Goal: Download file/media

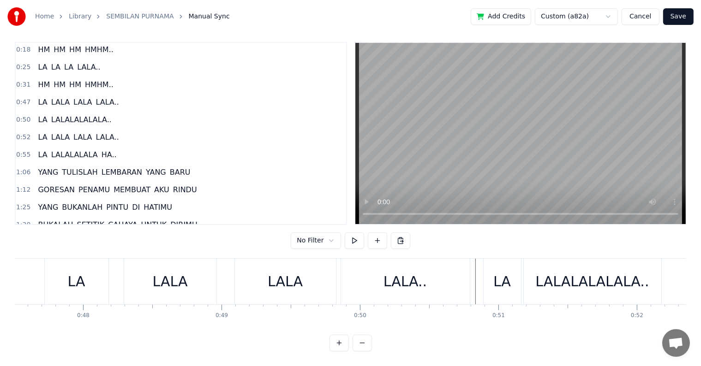
scroll to position [0, 6429]
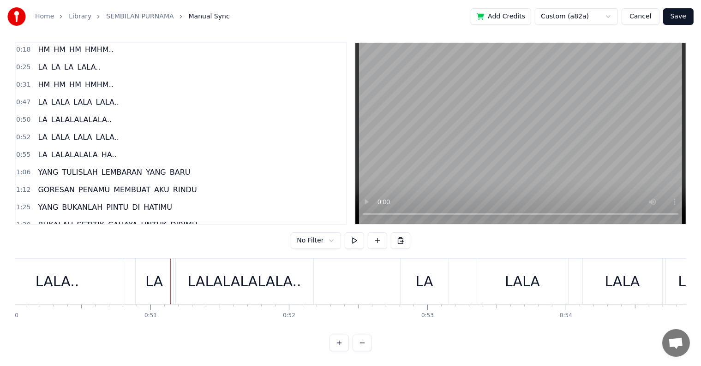
scroll to position [0, 7014]
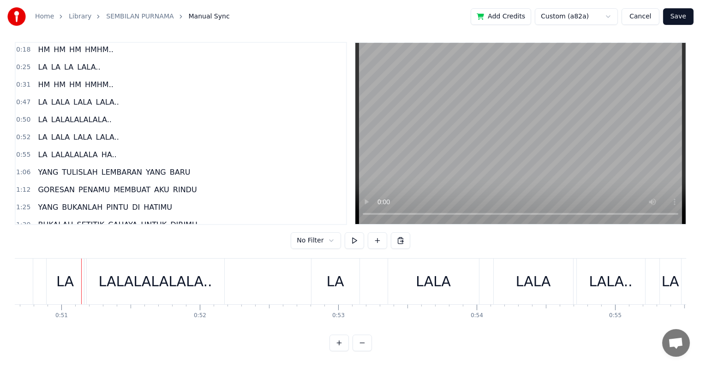
click at [72, 282] on div "LA" at bounding box center [65, 281] width 18 height 21
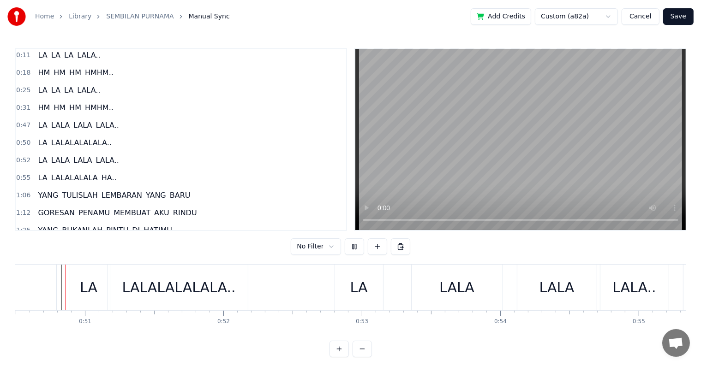
scroll to position [14, 0]
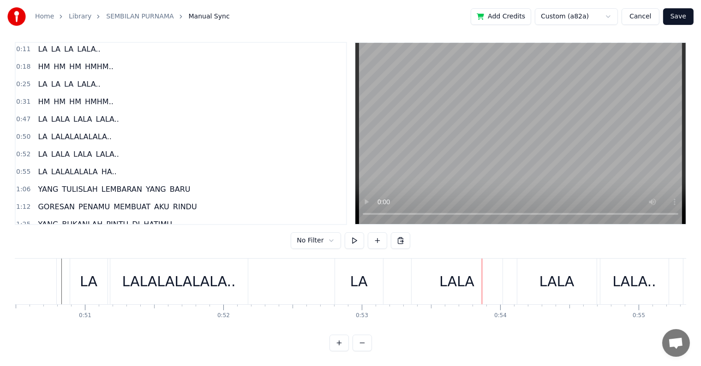
click at [102, 131] on div "LA LALALALALALA.." at bounding box center [74, 137] width 81 height 17
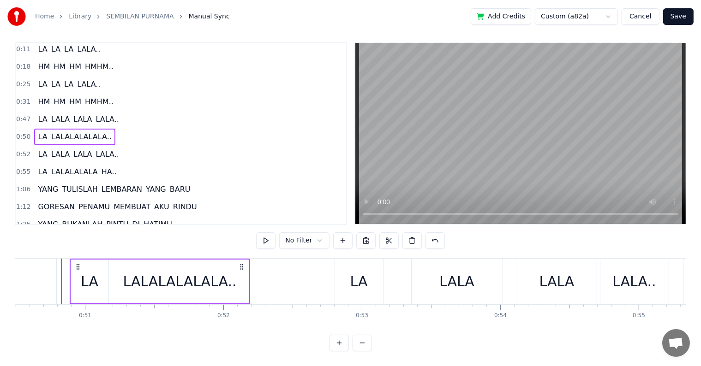
click at [108, 150] on div "LA [PERSON_NAME].." at bounding box center [78, 154] width 88 height 17
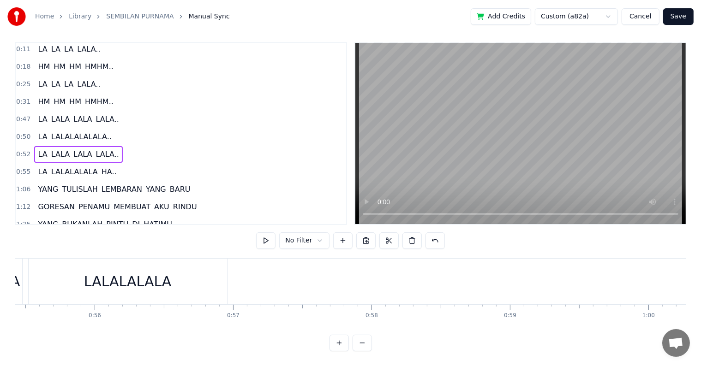
scroll to position [0, 7584]
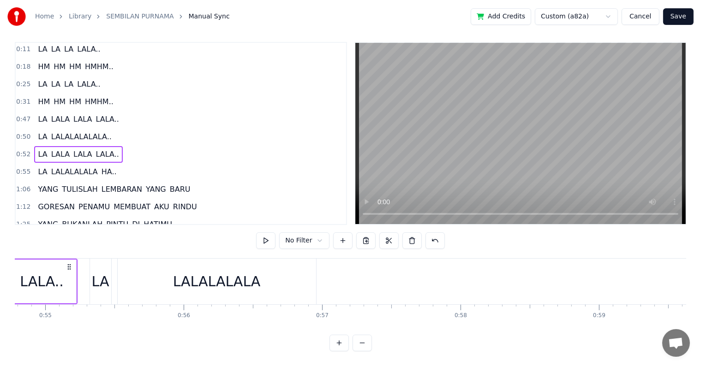
click at [108, 164] on div "LA LALALALALA HA.." at bounding box center [77, 172] width 86 height 17
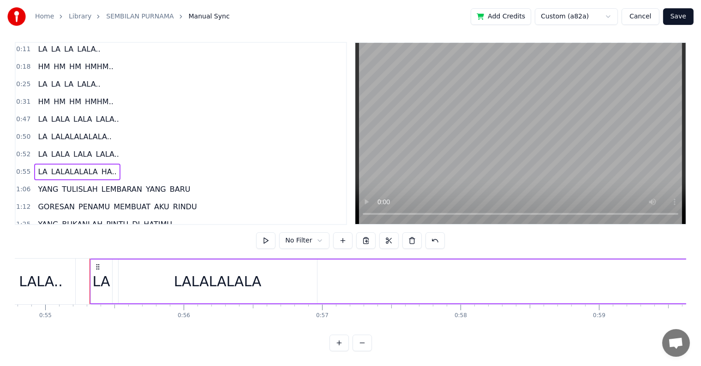
click at [315, 277] on div "LALALALALA" at bounding box center [218, 282] width 198 height 44
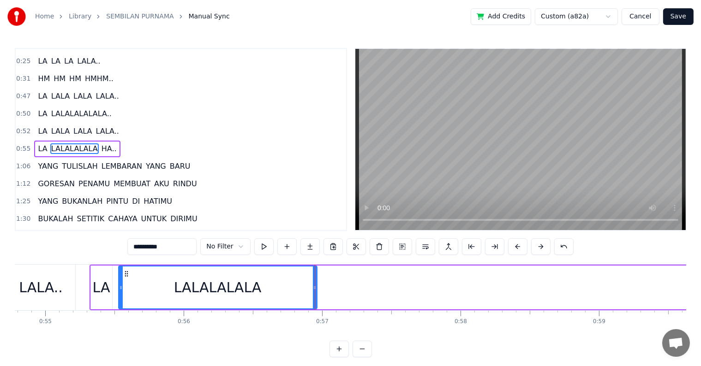
scroll to position [36, 0]
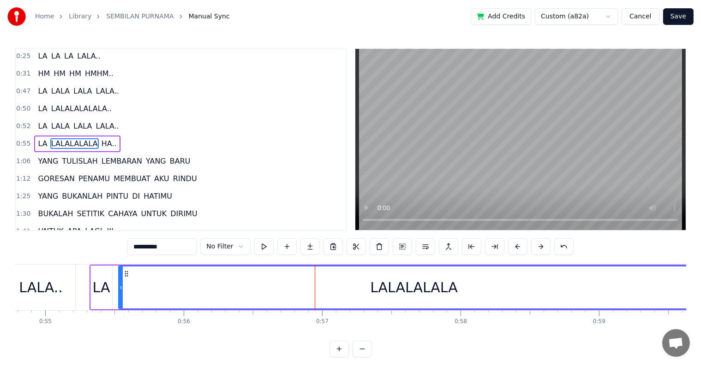
drag, startPoint x: 463, startPoint y: 277, endPoint x: 708, endPoint y: 256, distance: 245.9
click at [701, 256] on html "Home Library SEMBILAN PURNAMA Manual Sync Add Credits Custom (a82a) Cancel Save…" at bounding box center [350, 186] width 701 height 372
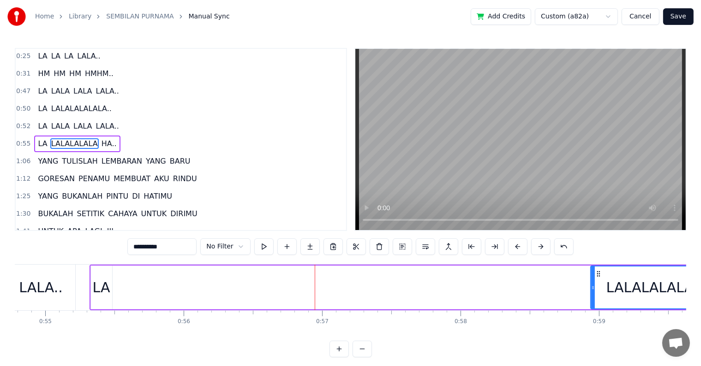
drag, startPoint x: 119, startPoint y: 293, endPoint x: 591, endPoint y: 293, distance: 472.1
click at [591, 293] on div at bounding box center [593, 288] width 4 height 42
click at [102, 294] on div "LA" at bounding box center [102, 287] width 18 height 21
type input "**"
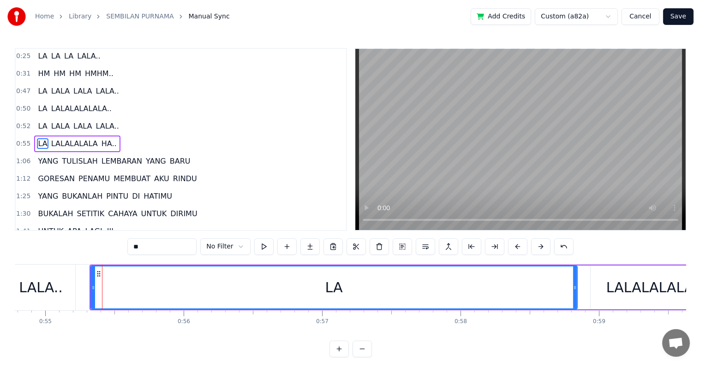
drag, startPoint x: 109, startPoint y: 289, endPoint x: 574, endPoint y: 296, distance: 465.2
click at [574, 296] on div at bounding box center [575, 288] width 4 height 42
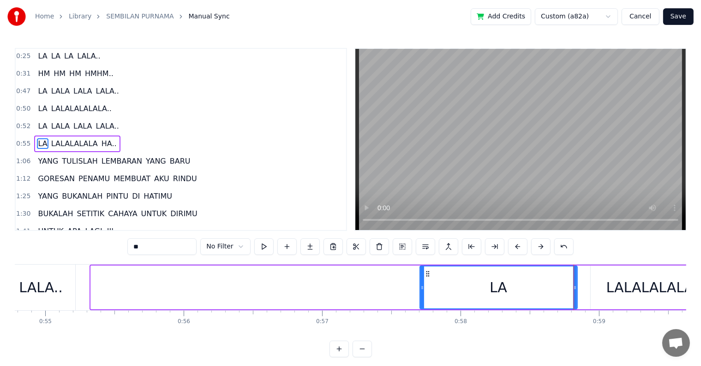
drag, startPoint x: 94, startPoint y: 288, endPoint x: 428, endPoint y: 293, distance: 334.6
click at [424, 293] on div at bounding box center [422, 288] width 4 height 42
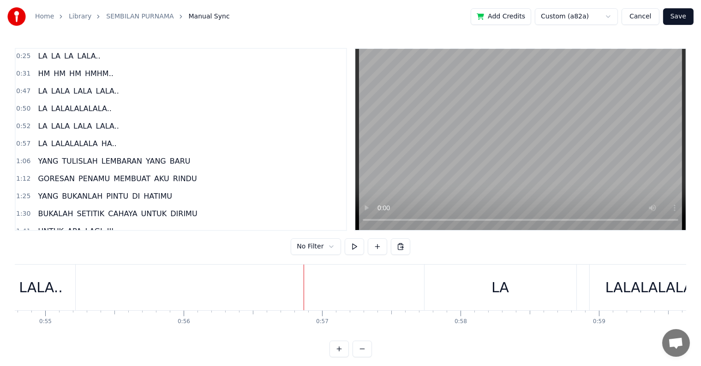
scroll to position [14, 0]
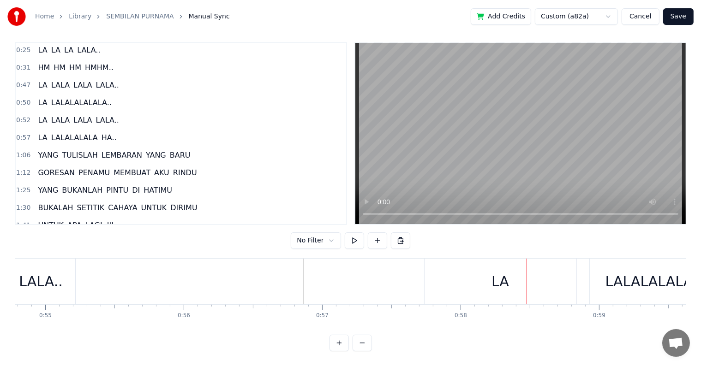
click at [428, 278] on div "LA" at bounding box center [501, 282] width 152 height 46
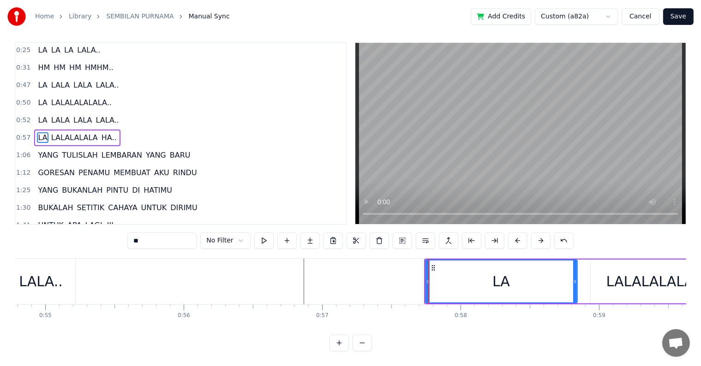
scroll to position [0, 0]
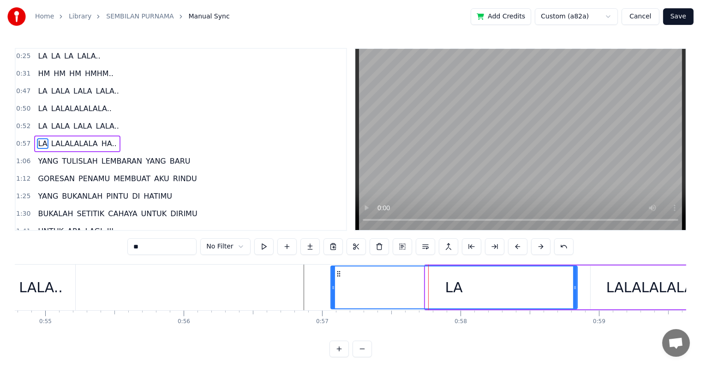
drag, startPoint x: 425, startPoint y: 290, endPoint x: 331, endPoint y: 295, distance: 94.8
click at [331, 295] on div at bounding box center [333, 288] width 4 height 42
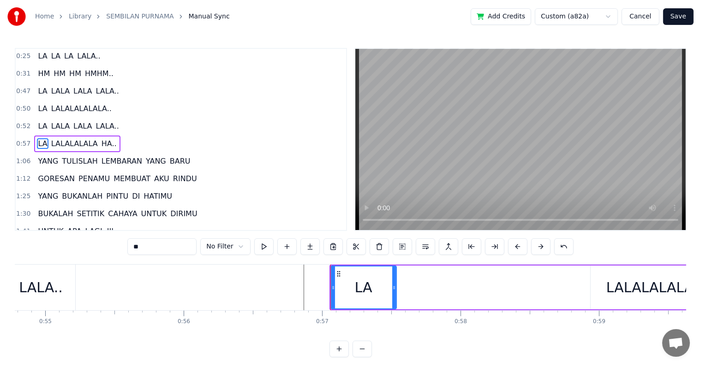
drag, startPoint x: 574, startPoint y: 287, endPoint x: 393, endPoint y: 294, distance: 181.0
click at [393, 294] on div at bounding box center [394, 288] width 4 height 42
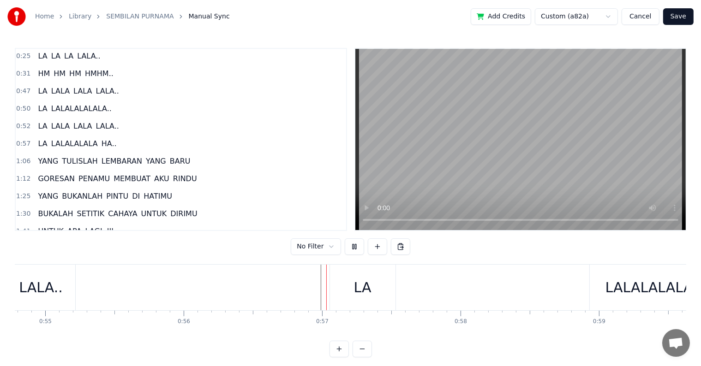
scroll to position [14, 0]
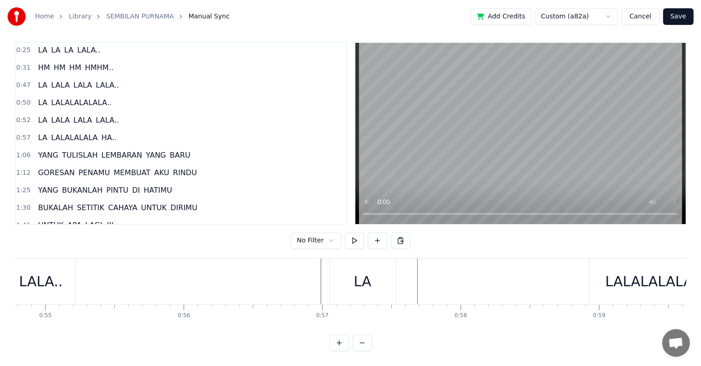
click at [382, 275] on div "LA" at bounding box center [363, 282] width 66 height 46
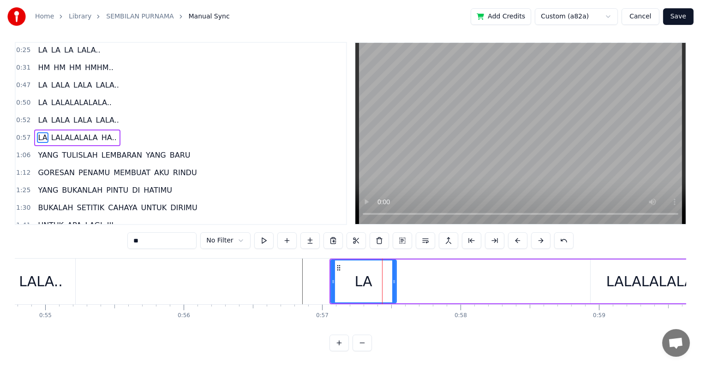
scroll to position [0, 0]
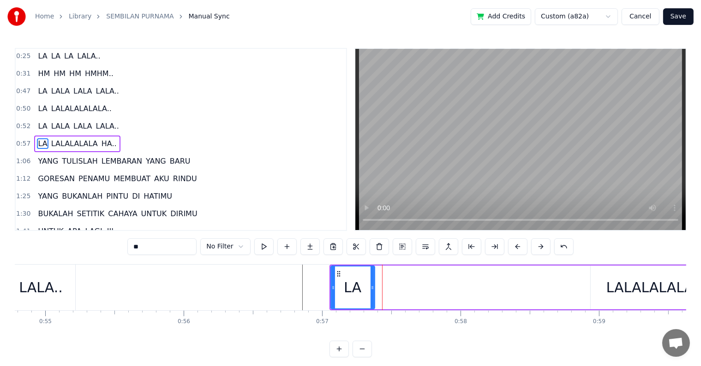
drag, startPoint x: 393, startPoint y: 282, endPoint x: 371, endPoint y: 286, distance: 22.0
click at [371, 286] on div at bounding box center [373, 288] width 4 height 42
click at [630, 282] on div "LALALALALA" at bounding box center [650, 287] width 88 height 21
type input "**********"
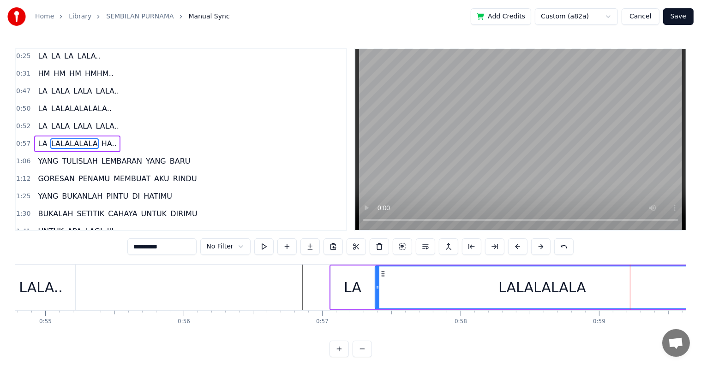
drag, startPoint x: 594, startPoint y: 292, endPoint x: 378, endPoint y: 299, distance: 215.6
click at [378, 299] on div at bounding box center [378, 288] width 4 height 42
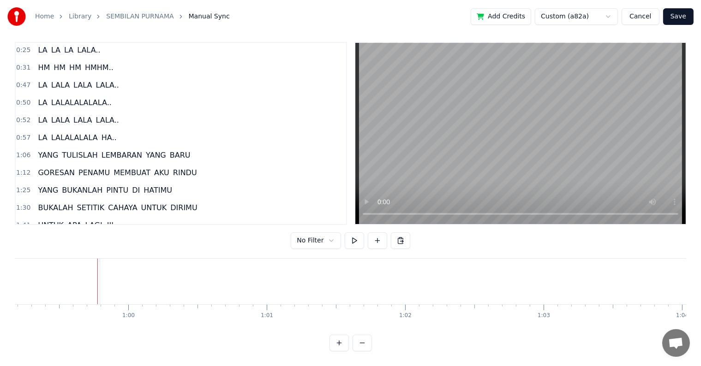
scroll to position [0, 8195]
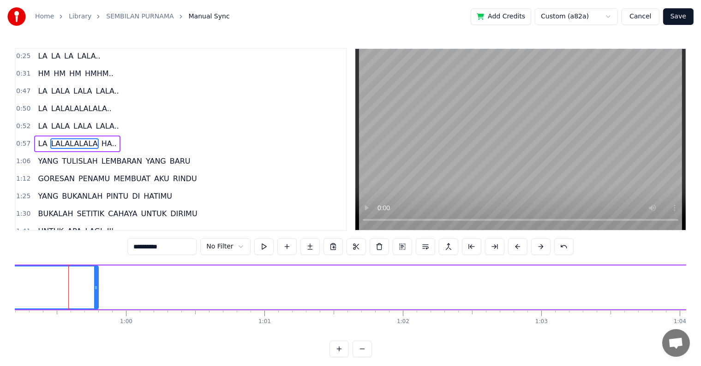
click at [101, 138] on span "HA.." at bounding box center [109, 143] width 17 height 11
type input "****"
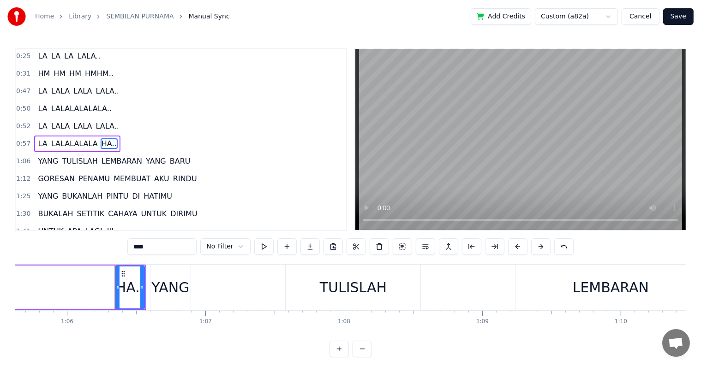
scroll to position [0, 9137]
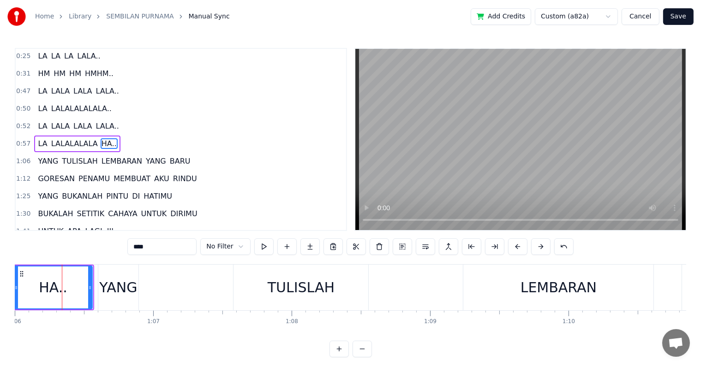
drag, startPoint x: 62, startPoint y: 293, endPoint x: 13, endPoint y: 293, distance: 49.4
click at [13, 293] on div "Home Library SEMBILAN PURNAMA Manual Sync Add Credits Custom (a82a) Cancel Save…" at bounding box center [350, 179] width 701 height 358
drag, startPoint x: 88, startPoint y: 291, endPoint x: 39, endPoint y: 290, distance: 48.9
click at [41, 290] on icon at bounding box center [43, 287] width 4 height 7
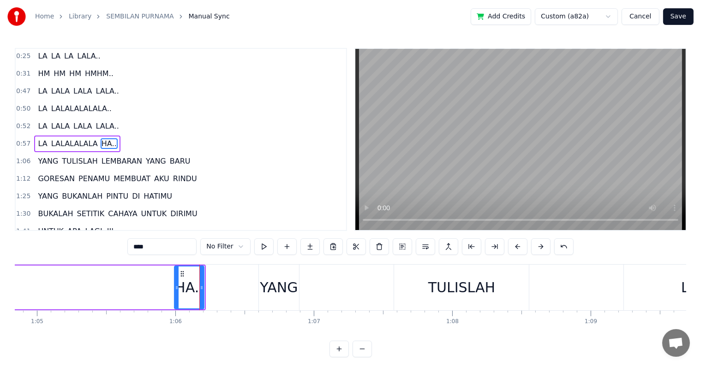
scroll to position [0, 8502]
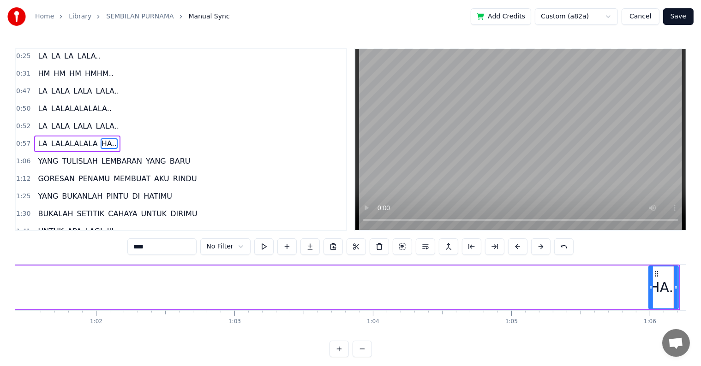
drag, startPoint x: 497, startPoint y: 293, endPoint x: 162, endPoint y: 291, distance: 335.0
click at [137, 291] on div "LA LALALALALA HA.." at bounding box center [45, 288] width 1269 height 46
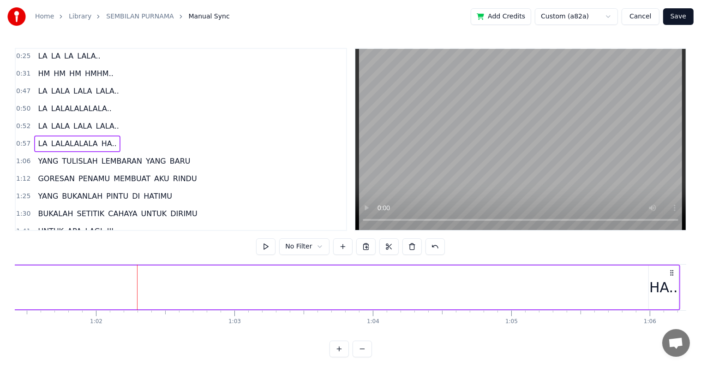
click at [655, 292] on div "HA.." at bounding box center [663, 287] width 29 height 21
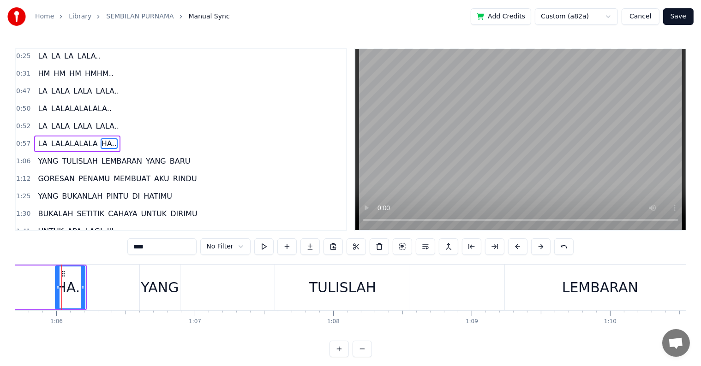
scroll to position [0, 9096]
drag, startPoint x: 57, startPoint y: 296, endPoint x: 11, endPoint y: 294, distance: 46.2
click at [11, 294] on div "Home Library SEMBILAN PURNAMA Manual Sync Add Credits Custom (a82a) Cancel Save…" at bounding box center [350, 179] width 701 height 358
drag, startPoint x: 81, startPoint y: 294, endPoint x: 34, endPoint y: 293, distance: 47.1
click at [34, 293] on div at bounding box center [35, 288] width 4 height 42
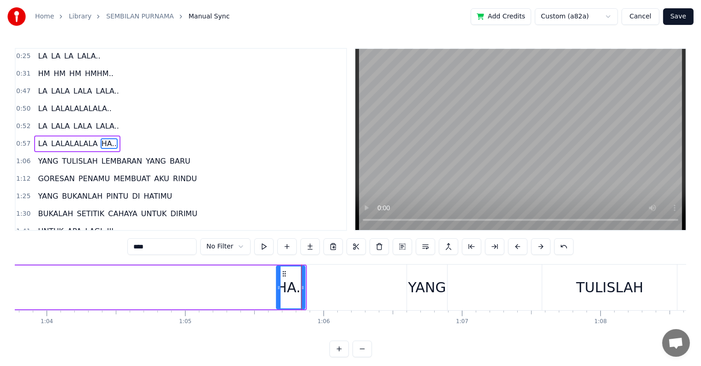
scroll to position [0, 8650]
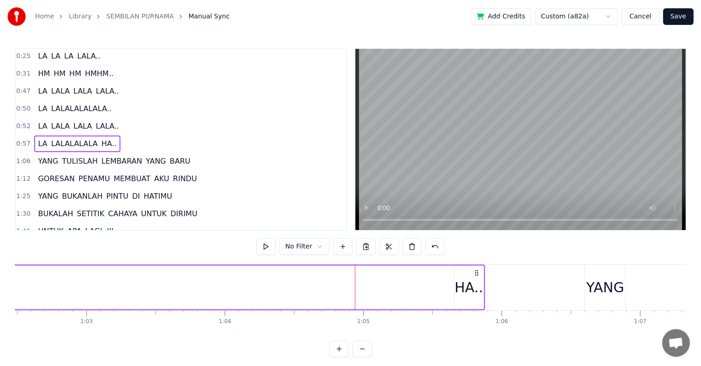
click at [458, 299] on div "HA.." at bounding box center [469, 288] width 29 height 44
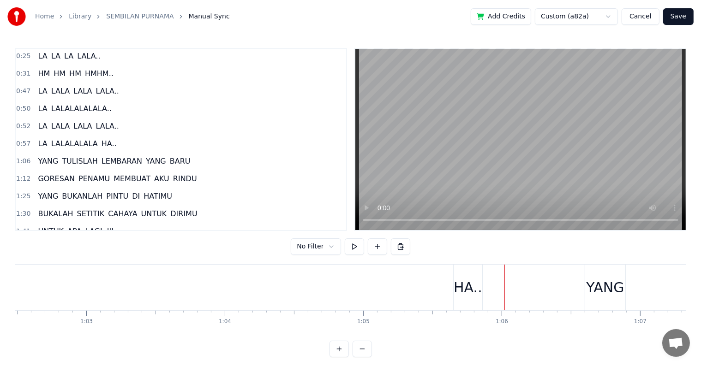
click at [467, 300] on div "HA.." at bounding box center [468, 288] width 29 height 46
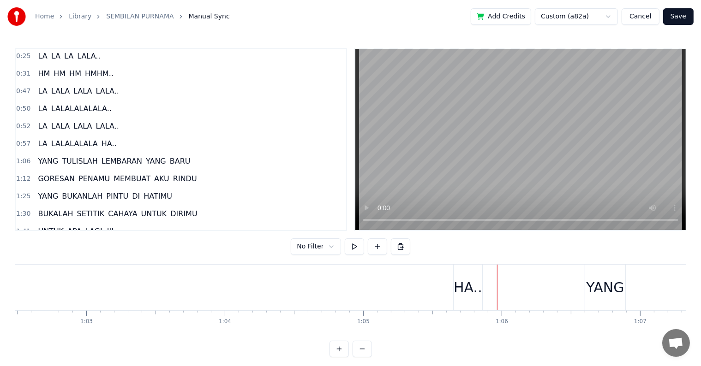
click at [462, 295] on div "HA.." at bounding box center [468, 287] width 29 height 21
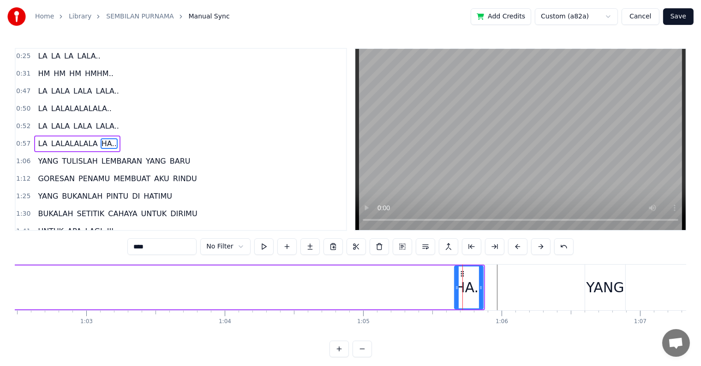
click at [462, 295] on div at bounding box center [462, 288] width 0 height 46
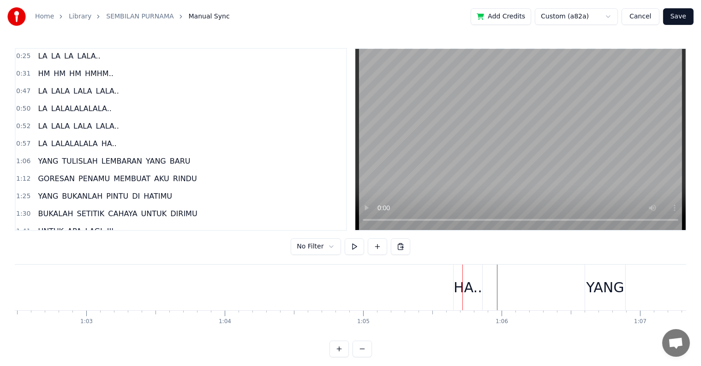
click at [462, 295] on div "HA.." at bounding box center [468, 287] width 29 height 21
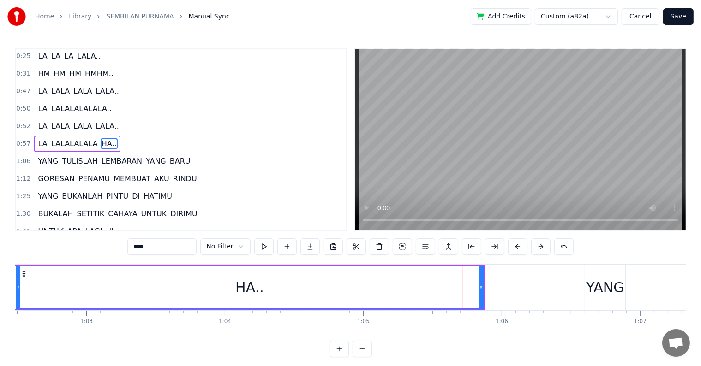
drag, startPoint x: 455, startPoint y: 292, endPoint x: 17, endPoint y: 292, distance: 438.4
click at [17, 292] on div at bounding box center [19, 288] width 4 height 42
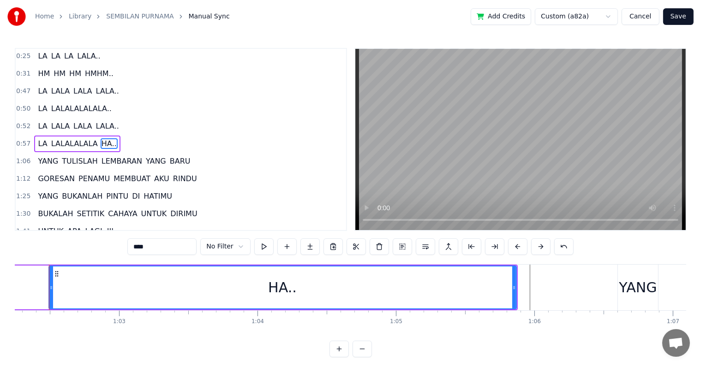
scroll to position [0, 8605]
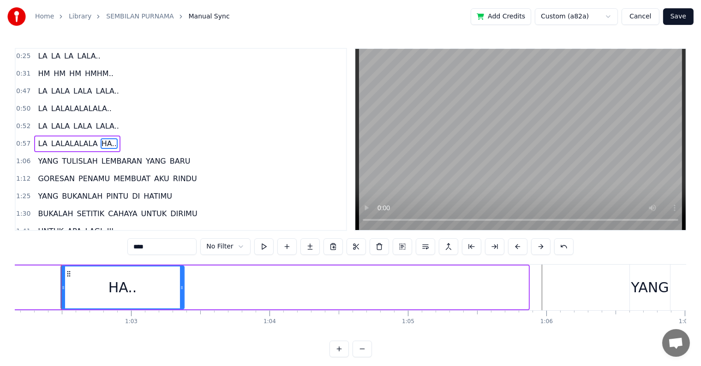
drag, startPoint x: 525, startPoint y: 297, endPoint x: 181, endPoint y: 303, distance: 343.8
click at [181, 303] on div at bounding box center [182, 288] width 4 height 42
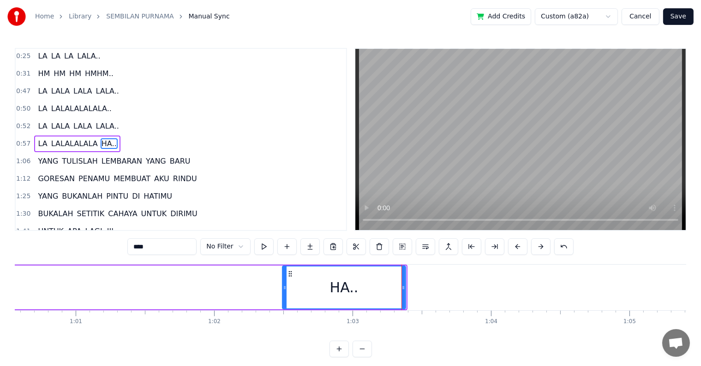
scroll to position [0, 8325]
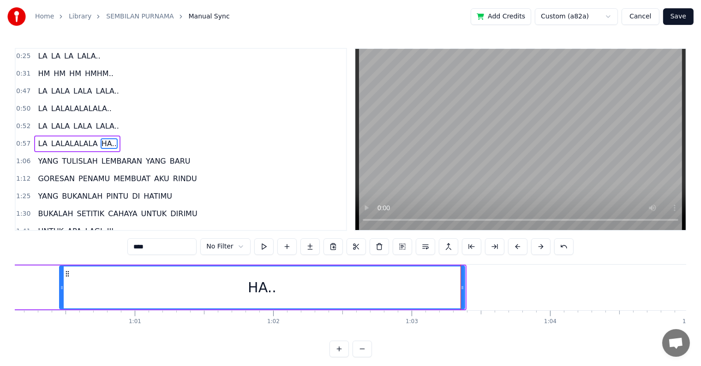
drag, startPoint x: 342, startPoint y: 297, endPoint x: 60, endPoint y: 305, distance: 282.1
click at [60, 305] on div at bounding box center [62, 288] width 4 height 42
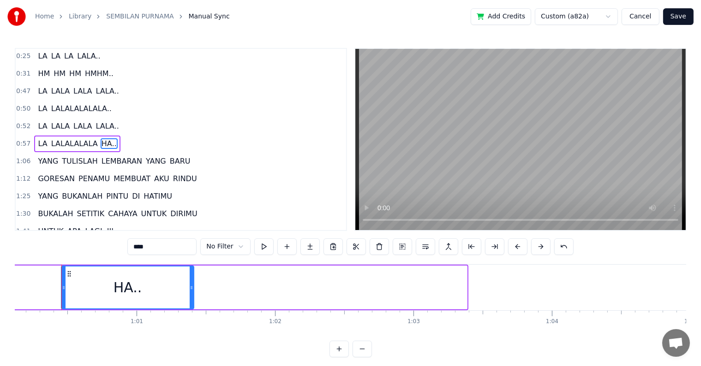
drag, startPoint x: 463, startPoint y: 293, endPoint x: 191, endPoint y: 302, distance: 272.9
click at [191, 302] on div at bounding box center [192, 288] width 4 height 42
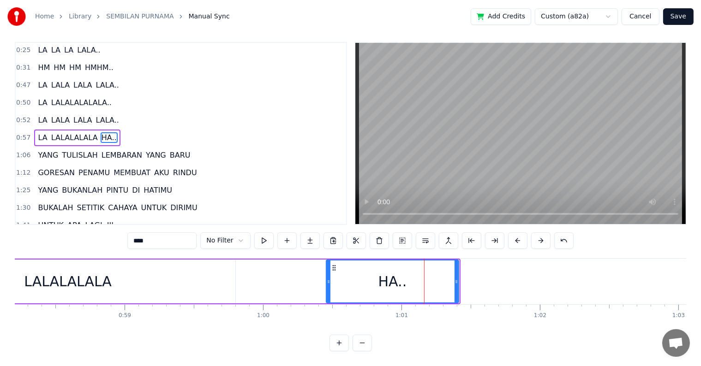
scroll to position [0, 7969]
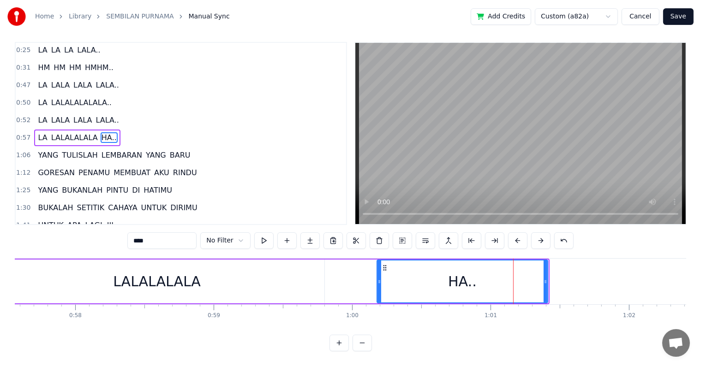
drag, startPoint x: 416, startPoint y: 280, endPoint x: 374, endPoint y: 280, distance: 42.5
click at [377, 280] on div at bounding box center [379, 282] width 4 height 42
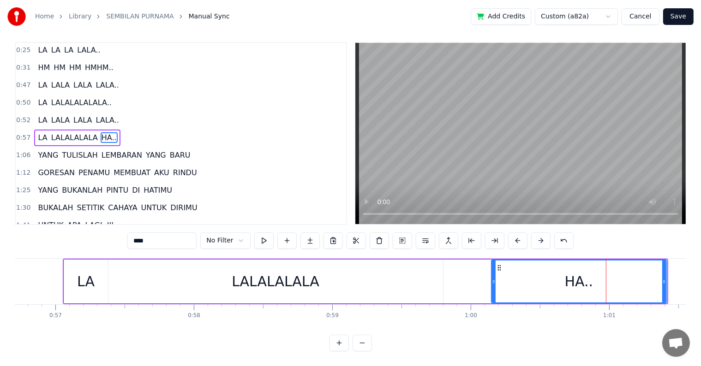
scroll to position [0, 7762]
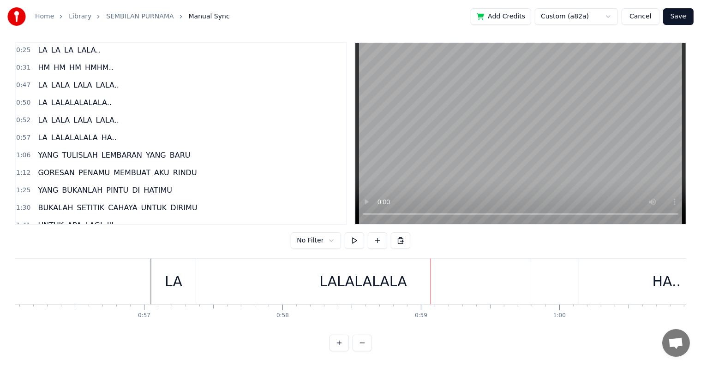
click at [524, 275] on div "LALALALALA" at bounding box center [363, 282] width 335 height 46
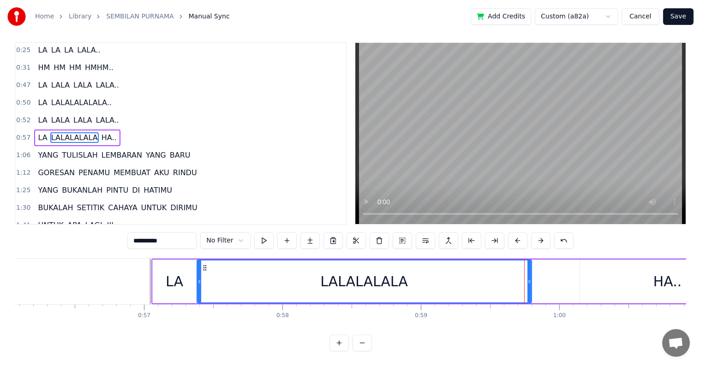
scroll to position [0, 0]
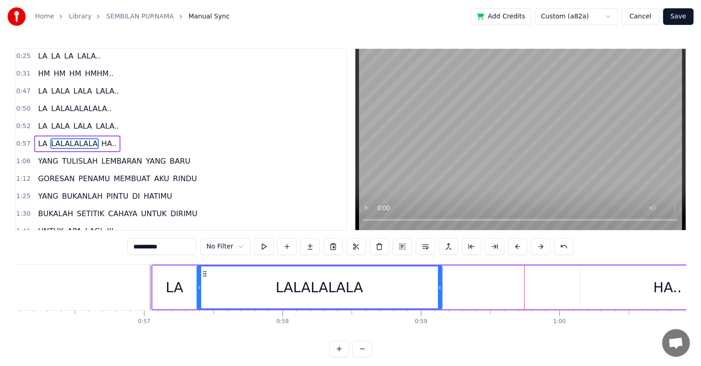
drag, startPoint x: 531, startPoint y: 288, endPoint x: 442, endPoint y: 288, distance: 89.1
click at [442, 288] on div "LALALALALA" at bounding box center [320, 288] width 246 height 44
click at [593, 289] on div "HA.." at bounding box center [667, 288] width 175 height 44
type input "****"
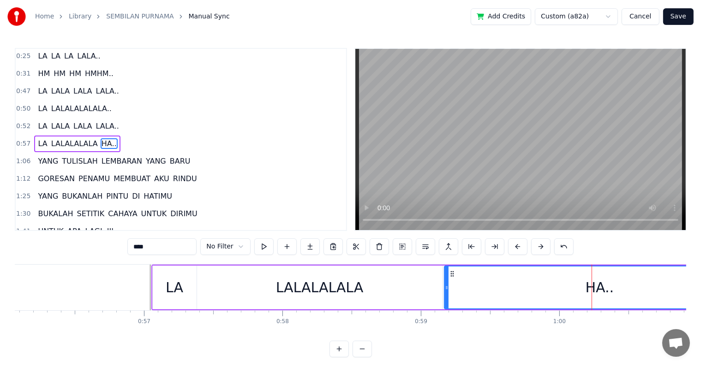
drag, startPoint x: 581, startPoint y: 291, endPoint x: 445, endPoint y: 297, distance: 135.8
click at [445, 297] on div at bounding box center [447, 288] width 4 height 42
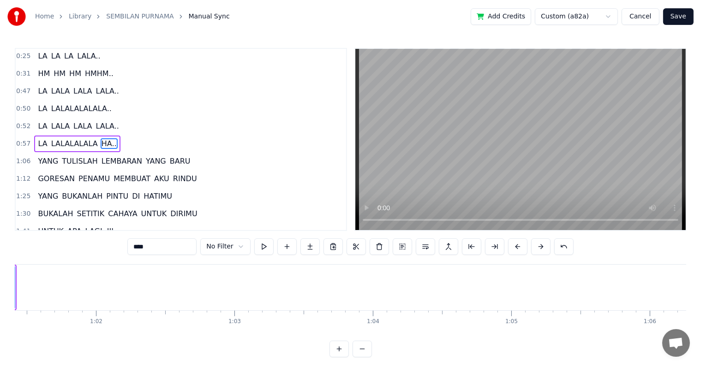
scroll to position [0, 8325]
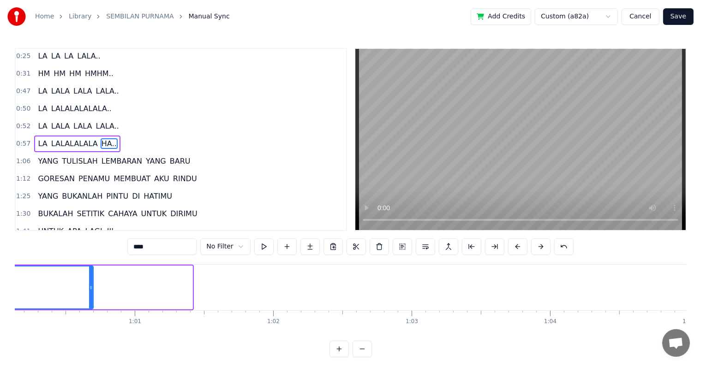
drag, startPoint x: 188, startPoint y: 293, endPoint x: 90, endPoint y: 298, distance: 98.9
click at [90, 298] on div at bounding box center [91, 288] width 4 height 42
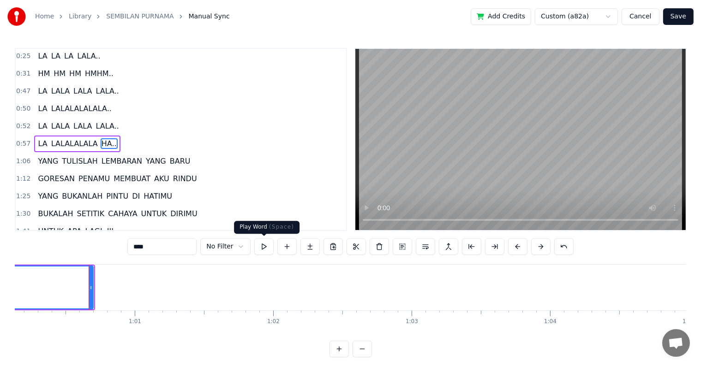
click at [262, 241] on button at bounding box center [263, 247] width 19 height 17
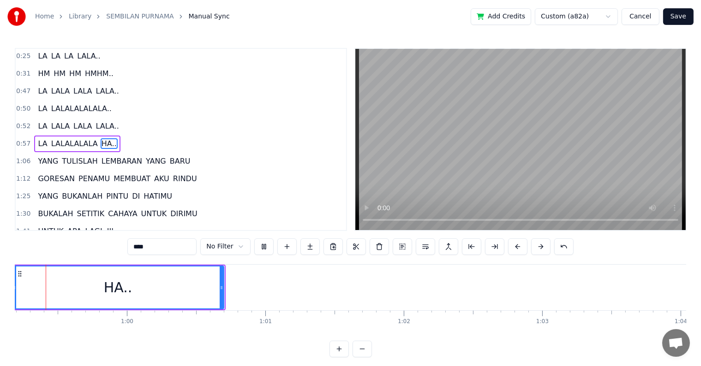
scroll to position [0, 8174]
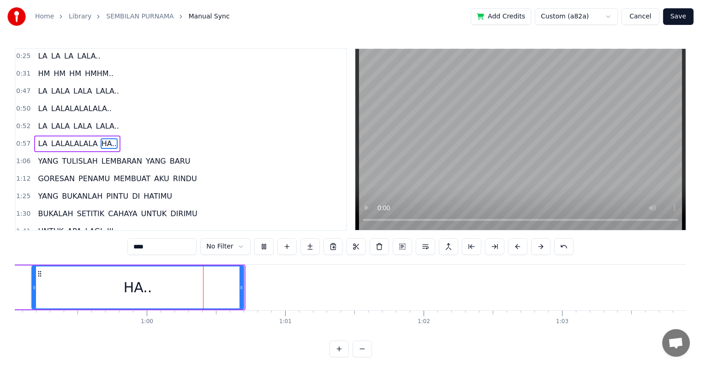
click at [254, 239] on button at bounding box center [263, 247] width 19 height 17
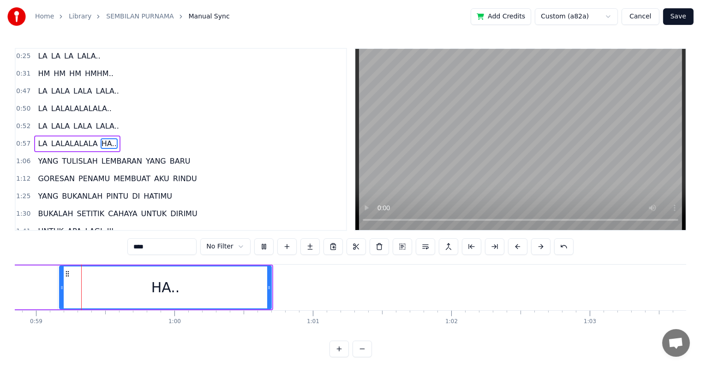
scroll to position [0, 8144]
click at [254, 239] on button at bounding box center [263, 247] width 19 height 17
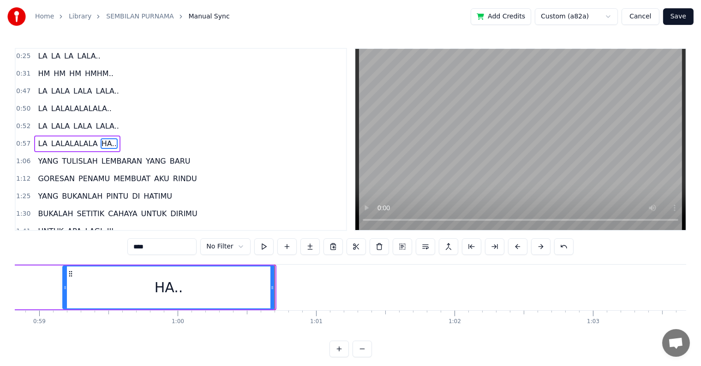
click at [116, 142] on div "0:57 LA LALALALALA HA.." at bounding box center [181, 144] width 330 height 18
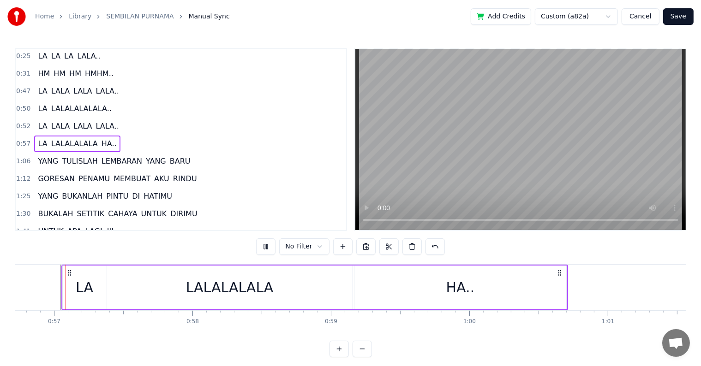
scroll to position [195, 0]
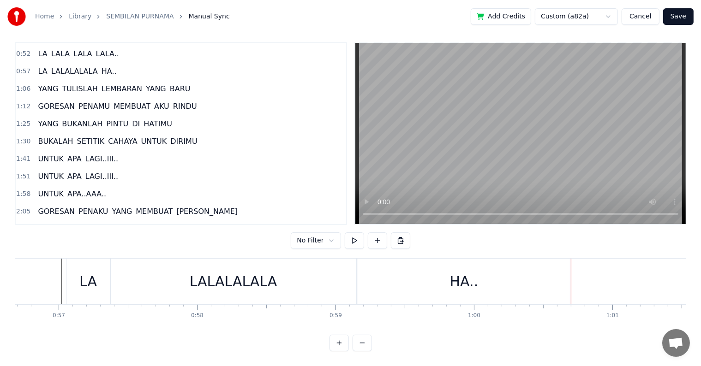
scroll to position [57, 0]
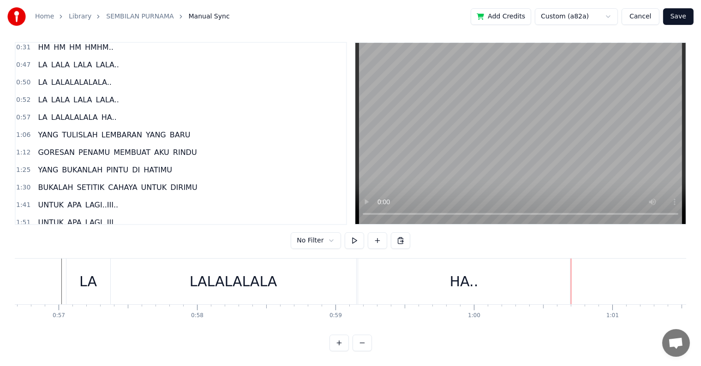
click at [97, 94] on div "LA [PERSON_NAME].." at bounding box center [78, 100] width 88 height 17
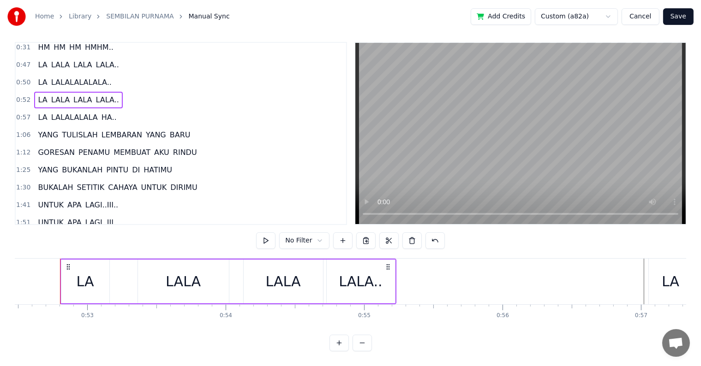
scroll to position [0, 7263]
click at [353, 278] on div "LALA.." at bounding box center [361, 281] width 43 height 21
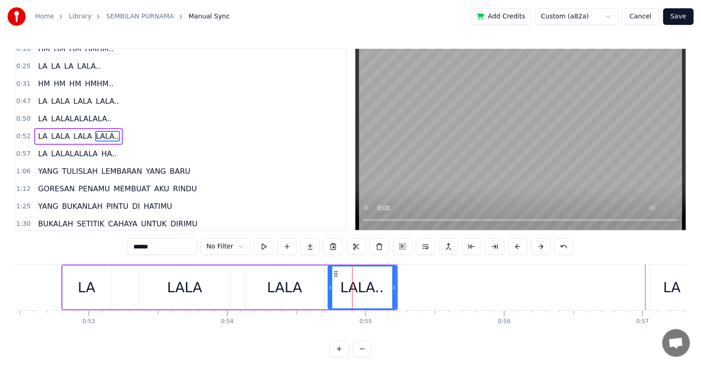
scroll to position [19, 0]
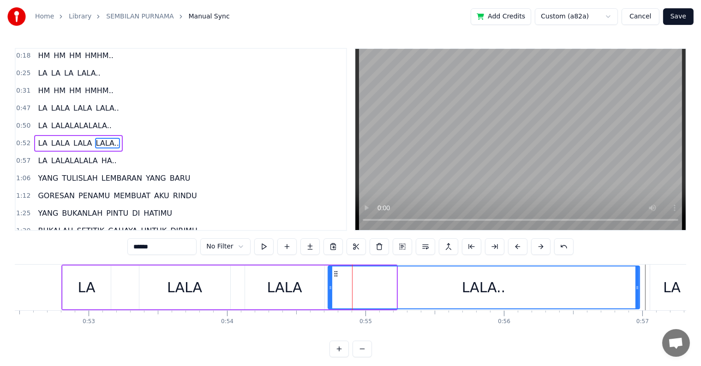
drag, startPoint x: 394, startPoint y: 291, endPoint x: 638, endPoint y: 297, distance: 244.2
click at [638, 297] on div at bounding box center [637, 288] width 4 height 42
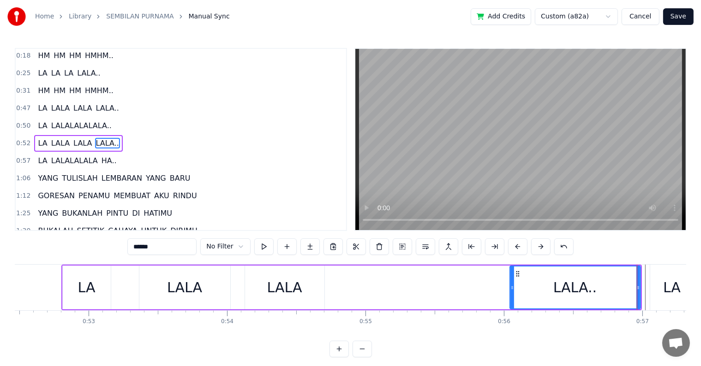
drag, startPoint x: 328, startPoint y: 293, endPoint x: 511, endPoint y: 301, distance: 183.4
click at [511, 301] on div at bounding box center [512, 288] width 4 height 42
click at [275, 288] on div "LALA" at bounding box center [284, 287] width 35 height 21
type input "****"
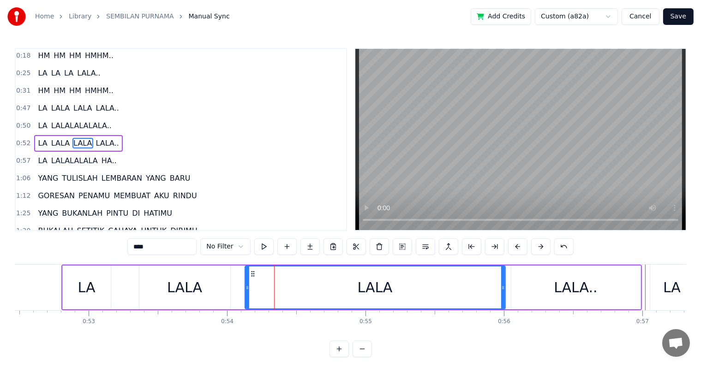
drag, startPoint x: 320, startPoint y: 299, endPoint x: 501, endPoint y: 301, distance: 180.9
click at [501, 301] on div at bounding box center [503, 288] width 4 height 42
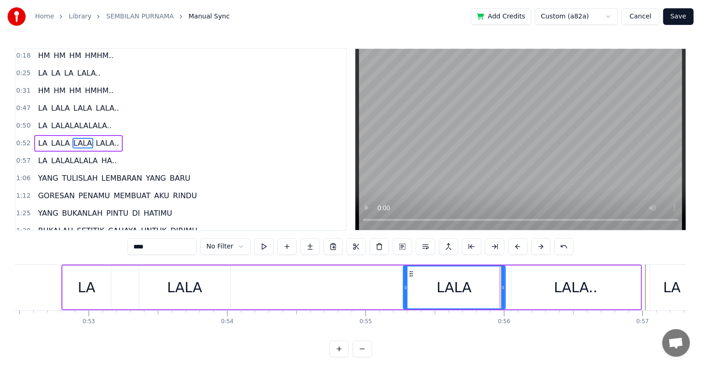
drag, startPoint x: 247, startPoint y: 293, endPoint x: 406, endPoint y: 303, distance: 158.6
click at [406, 303] on div at bounding box center [406, 288] width 4 height 42
click at [192, 287] on div "LALA" at bounding box center [184, 287] width 35 height 21
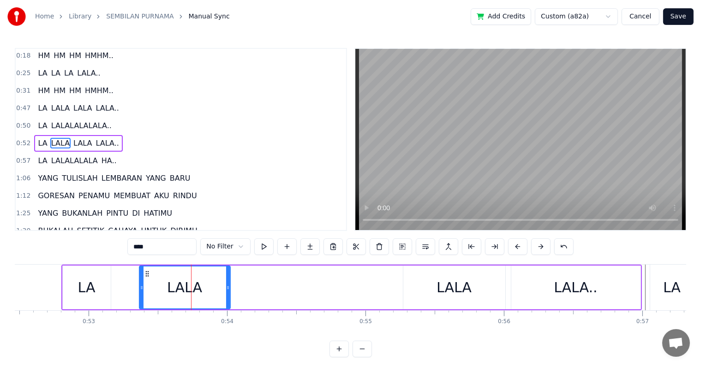
click at [205, 290] on div "LALA" at bounding box center [185, 288] width 90 height 42
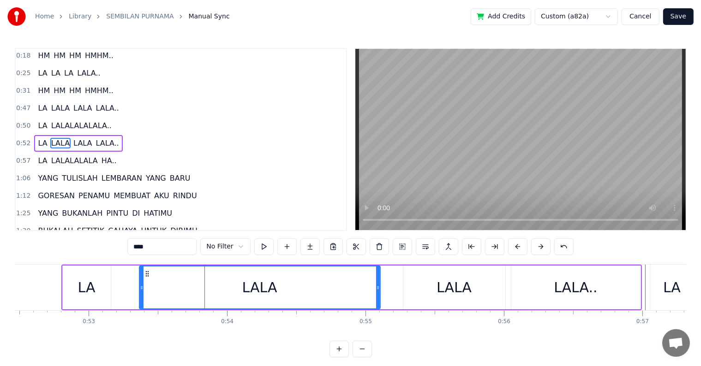
drag, startPoint x: 228, startPoint y: 292, endPoint x: 378, endPoint y: 294, distance: 150.0
click at [378, 294] on div at bounding box center [378, 288] width 4 height 42
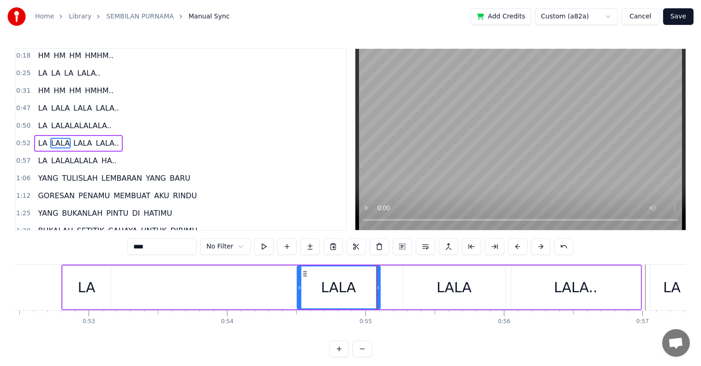
drag, startPoint x: 139, startPoint y: 290, endPoint x: 296, endPoint y: 296, distance: 156.6
click at [298, 295] on div at bounding box center [300, 288] width 4 height 42
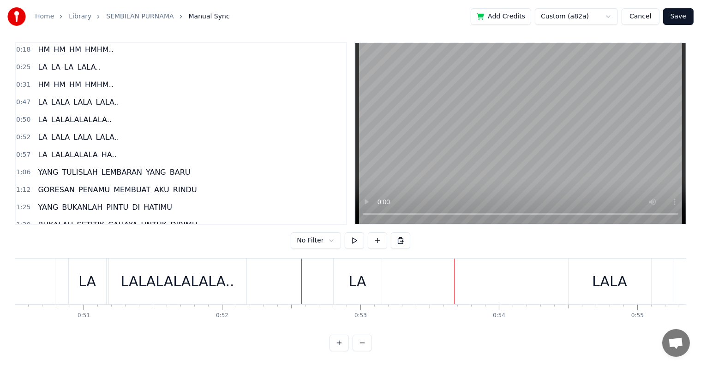
scroll to position [0, 6903]
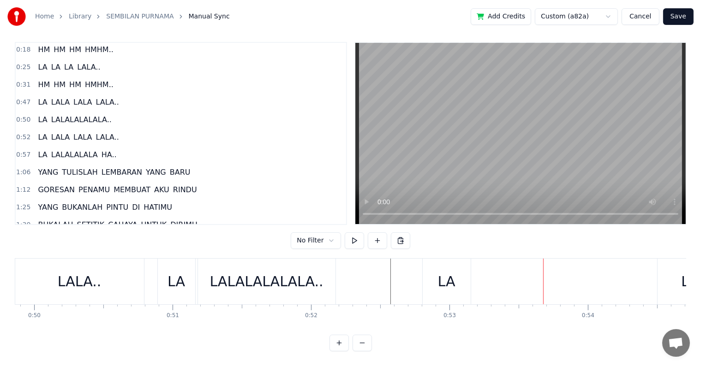
click at [222, 284] on div "LALALALALALA.." at bounding box center [267, 282] width 138 height 46
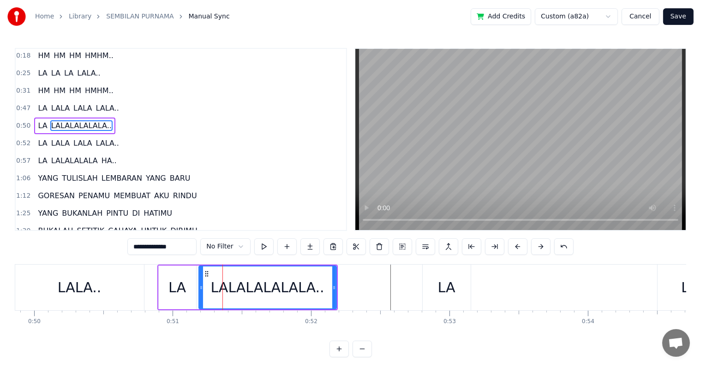
scroll to position [2, 0]
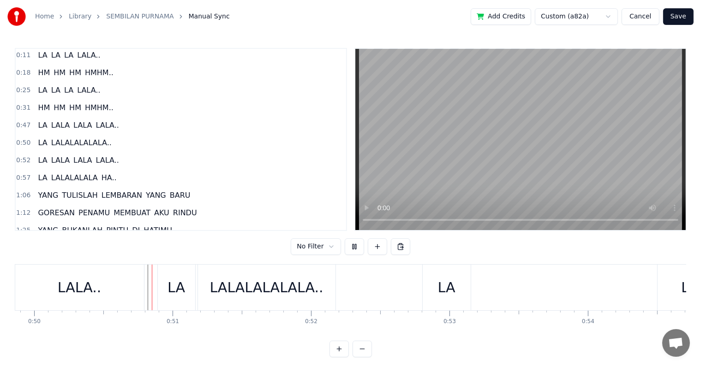
scroll to position [14, 0]
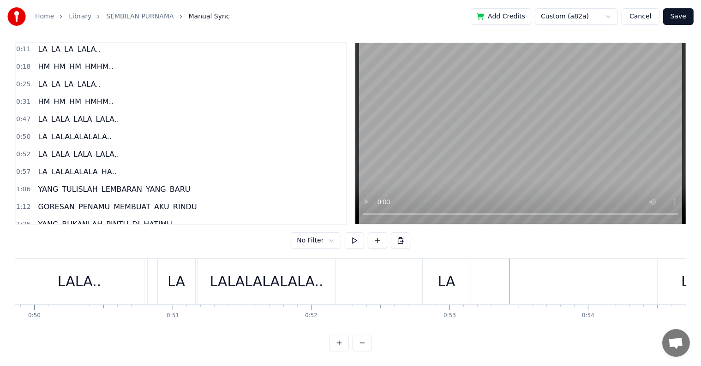
click at [452, 288] on div "LA" at bounding box center [447, 282] width 48 height 46
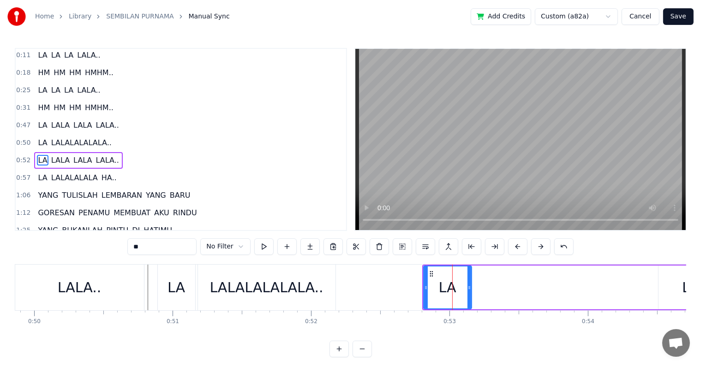
scroll to position [19, 0]
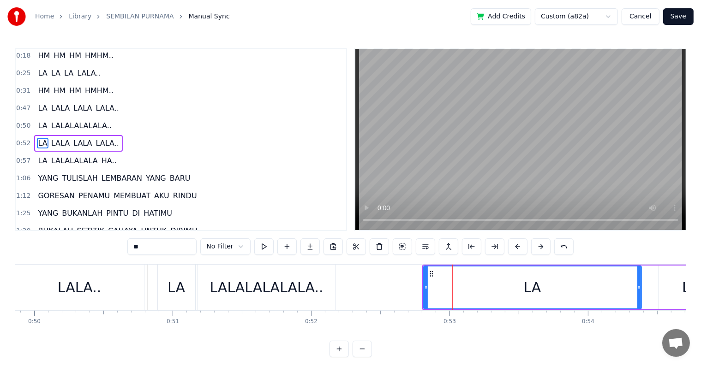
drag, startPoint x: 468, startPoint y: 288, endPoint x: 638, endPoint y: 289, distance: 169.8
click at [638, 289] on icon at bounding box center [639, 287] width 4 height 7
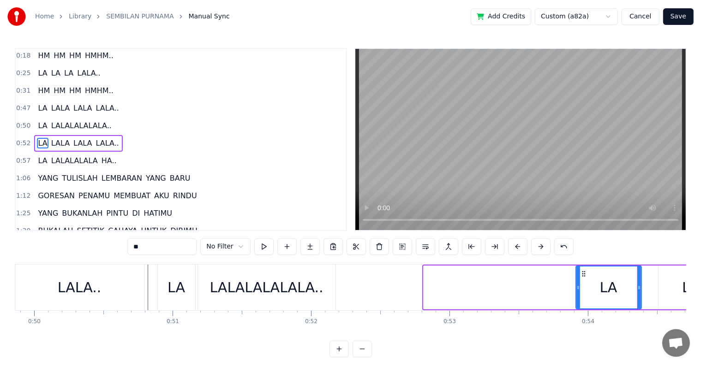
drag, startPoint x: 426, startPoint y: 291, endPoint x: 587, endPoint y: 292, distance: 161.1
click at [580, 292] on div at bounding box center [578, 288] width 4 height 42
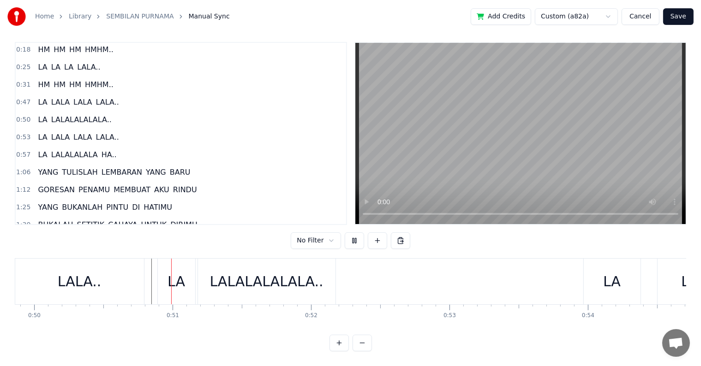
scroll to position [14, 0]
click at [294, 284] on div "LALALALALALA.." at bounding box center [267, 282] width 138 height 46
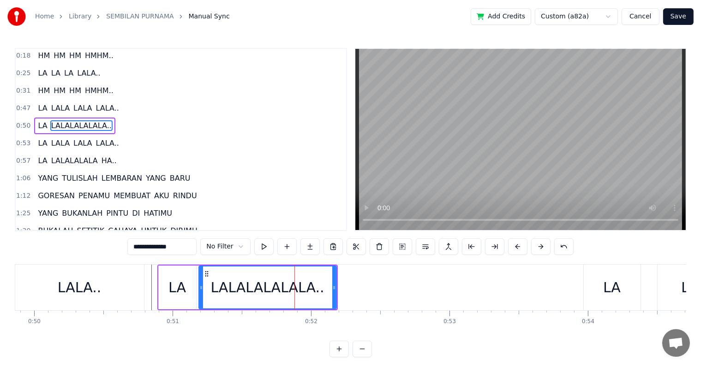
scroll to position [2, 0]
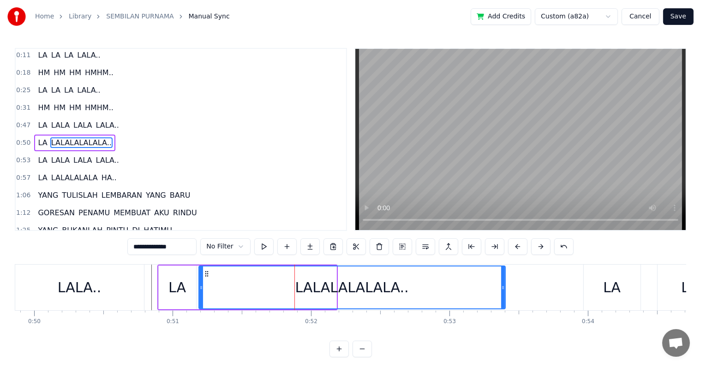
drag, startPoint x: 336, startPoint y: 286, endPoint x: 503, endPoint y: 299, distance: 167.5
click at [503, 299] on div at bounding box center [503, 288] width 4 height 42
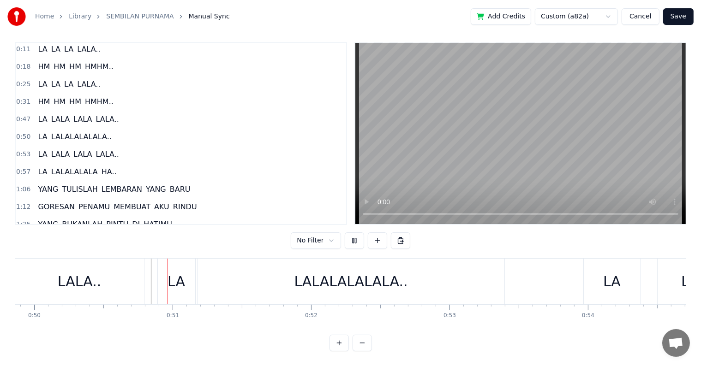
scroll to position [14, 0]
click at [472, 281] on div "LALALALALALA.." at bounding box center [351, 282] width 306 height 46
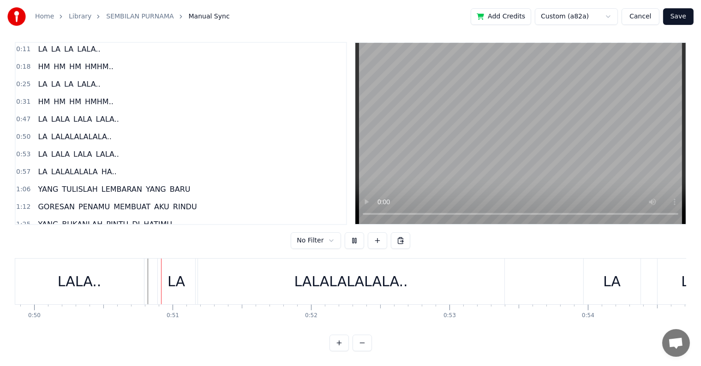
scroll to position [14, 0]
click at [491, 291] on div "LALALALALALA.." at bounding box center [351, 282] width 306 height 46
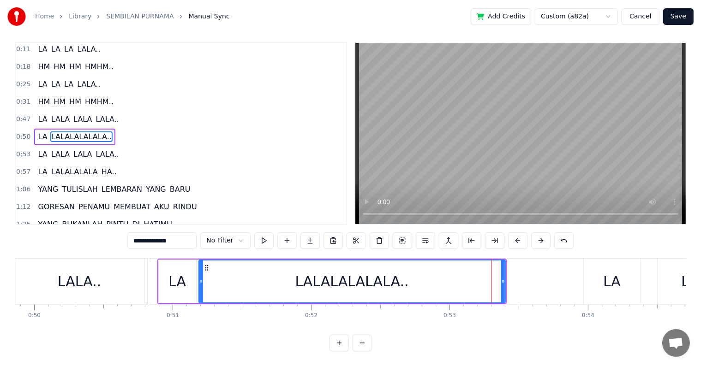
scroll to position [0, 0]
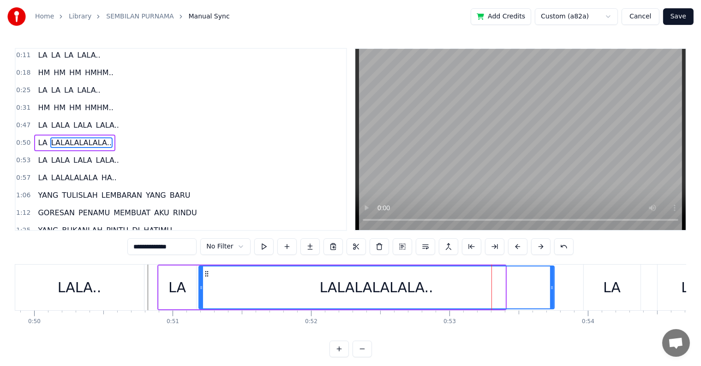
drag, startPoint x: 504, startPoint y: 286, endPoint x: 543, endPoint y: 286, distance: 39.2
click at [553, 286] on icon at bounding box center [552, 287] width 4 height 7
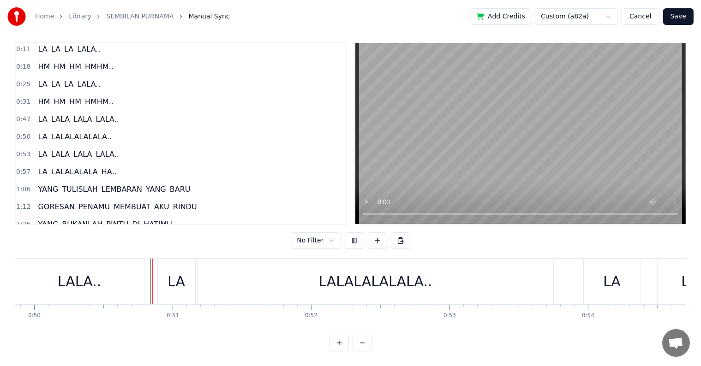
scroll to position [14, 0]
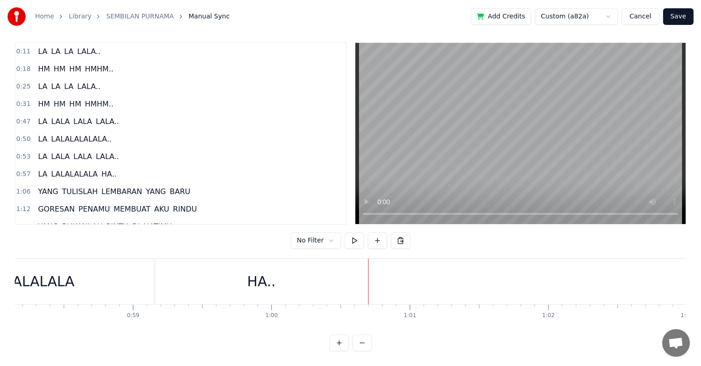
scroll to position [0, 0]
click at [92, 46] on div "LA [PERSON_NAME].." at bounding box center [69, 51] width 70 height 17
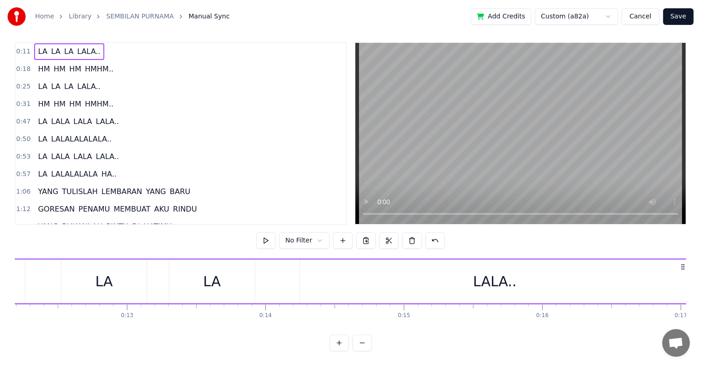
scroll to position [0, 1575]
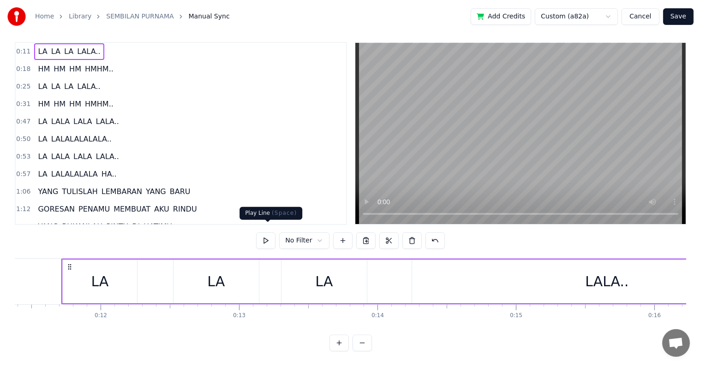
click at [270, 236] on button at bounding box center [265, 241] width 19 height 17
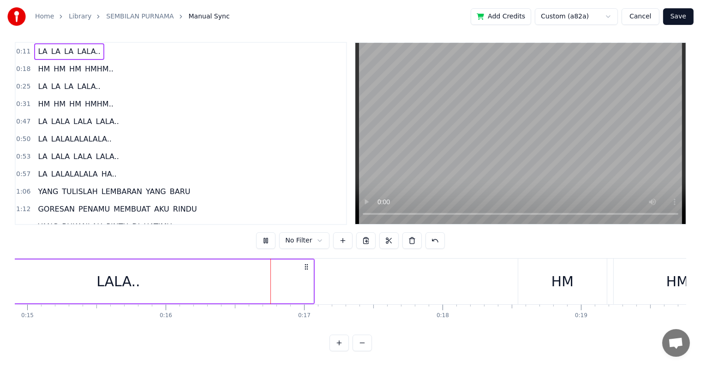
scroll to position [0, 2190]
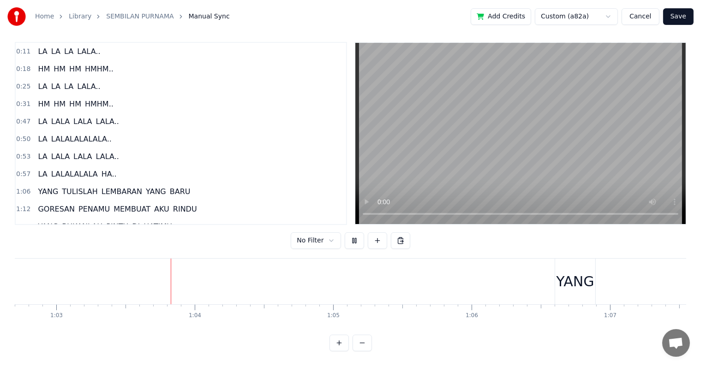
scroll to position [0, 8703]
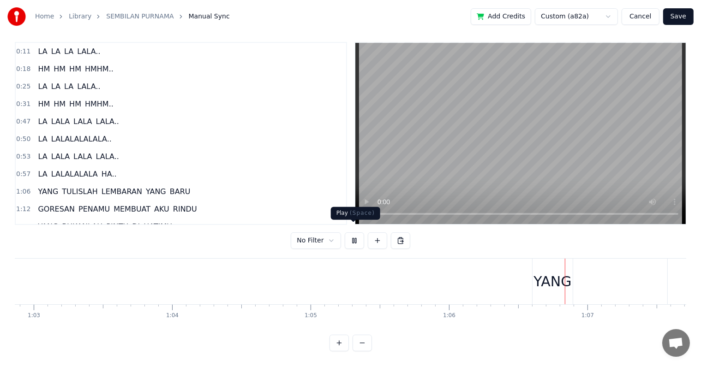
click at [354, 233] on button at bounding box center [354, 241] width 19 height 17
click at [549, 282] on div "YANG" at bounding box center [552, 281] width 38 height 21
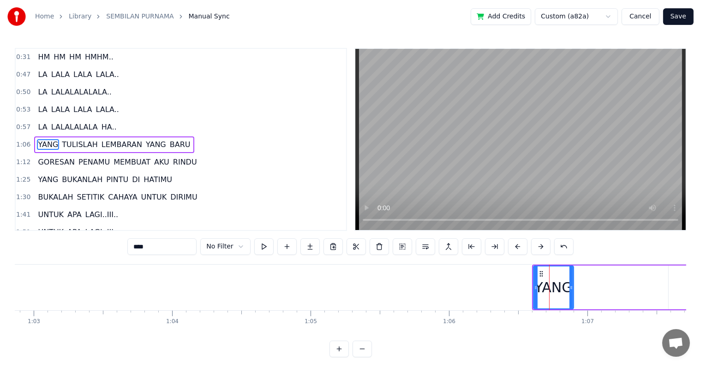
scroll to position [54, 0]
drag, startPoint x: 536, startPoint y: 286, endPoint x: 494, endPoint y: 287, distance: 42.0
click at [494, 287] on icon at bounding box center [494, 287] width 4 height 7
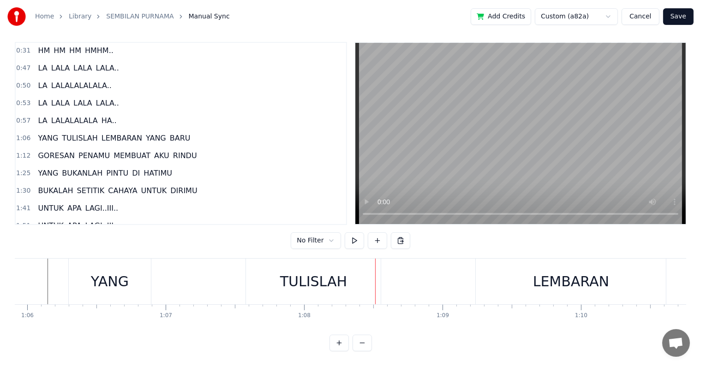
scroll to position [0, 8976]
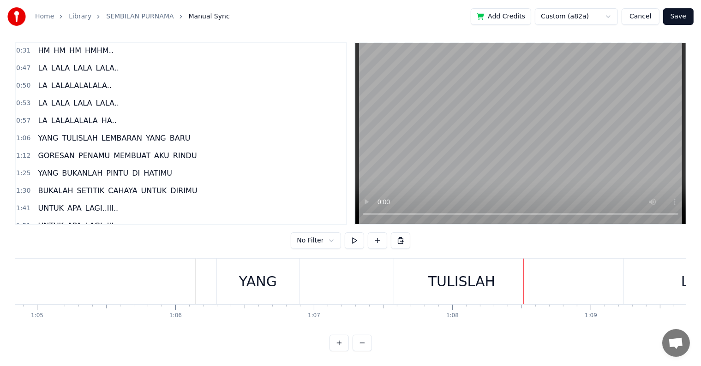
click at [279, 291] on div "YANG" at bounding box center [258, 282] width 83 height 46
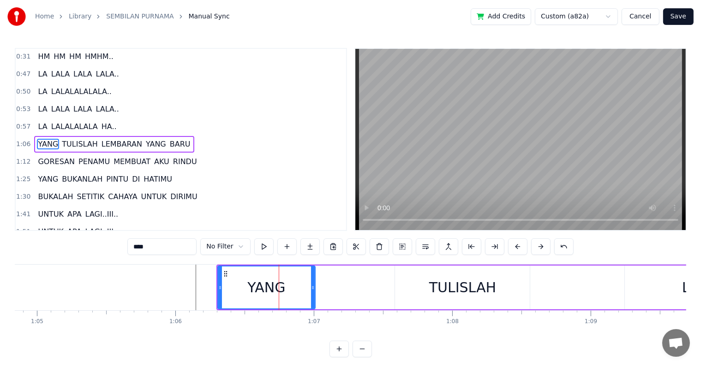
drag, startPoint x: 297, startPoint y: 299, endPoint x: 302, endPoint y: 299, distance: 5.1
click at [312, 299] on div at bounding box center [313, 288] width 4 height 42
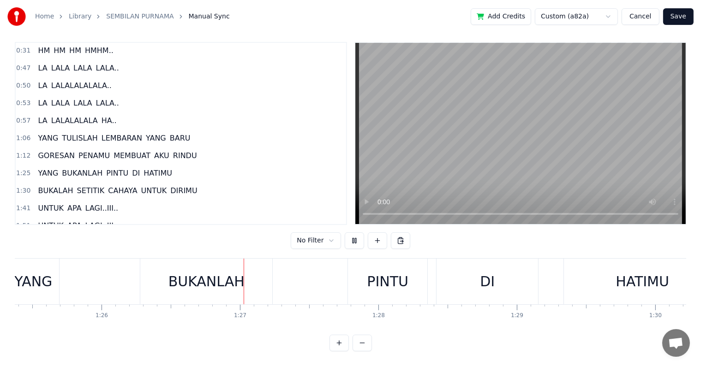
scroll to position [0, 11928]
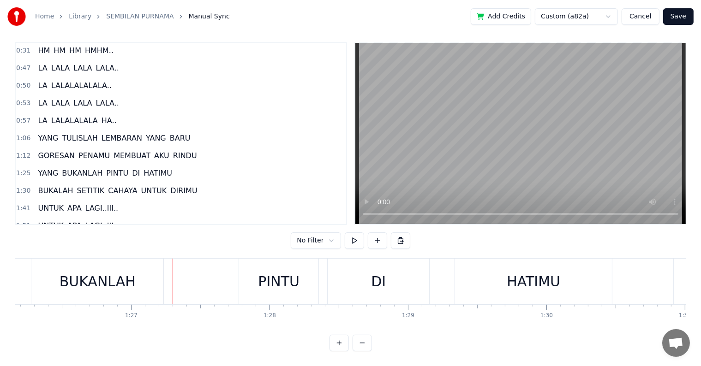
click at [48, 133] on span "YANG" at bounding box center [48, 138] width 22 height 11
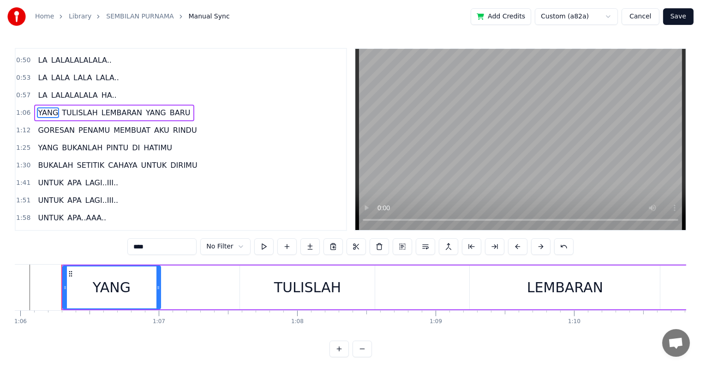
scroll to position [100, 0]
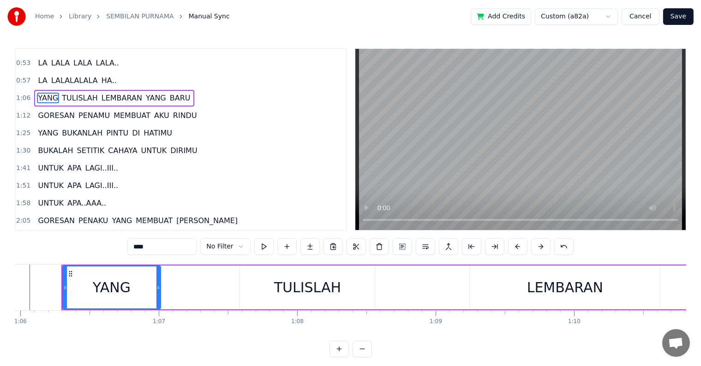
click at [48, 133] on div "YANG BUKANLAH PINTU DI HATIMU" at bounding box center [105, 133] width 142 height 17
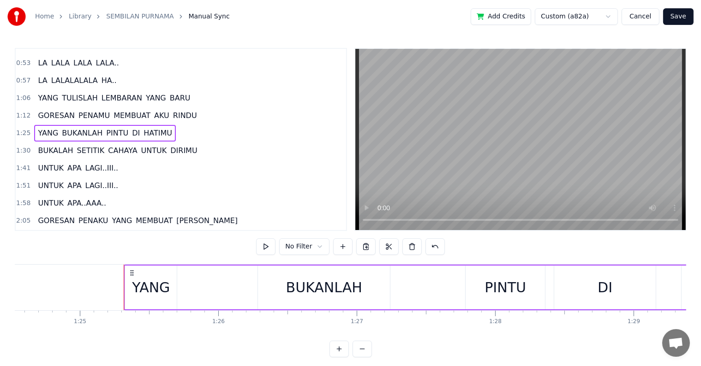
scroll to position [0, 11765]
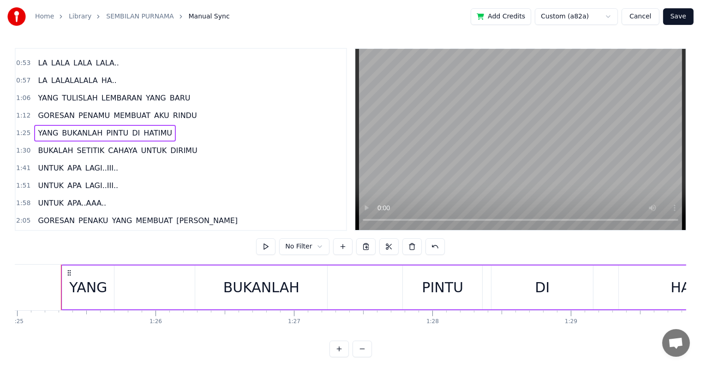
click at [74, 292] on div "YANG" at bounding box center [88, 287] width 38 height 21
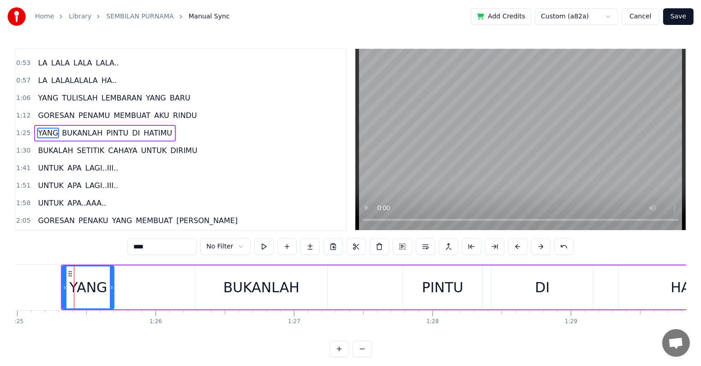
scroll to position [87, 0]
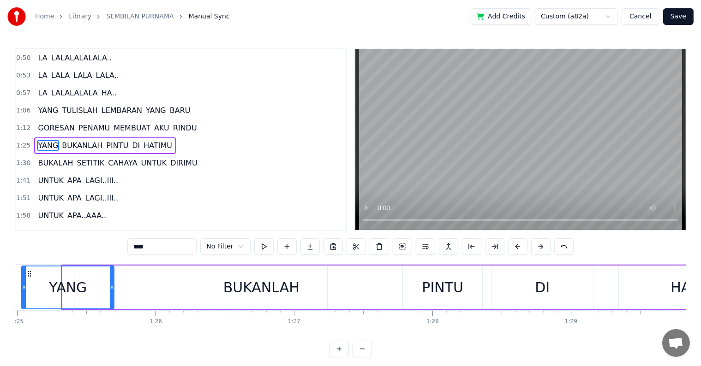
drag, startPoint x: 65, startPoint y: 297, endPoint x: 24, endPoint y: 294, distance: 40.7
click at [24, 294] on div at bounding box center [24, 288] width 4 height 42
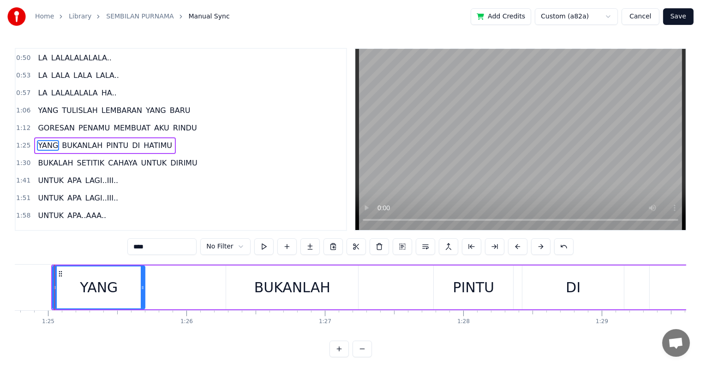
scroll to position [0, 11727]
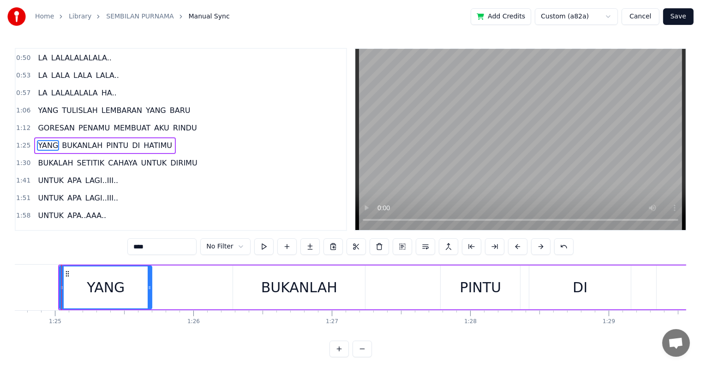
click at [12, 290] on div "Home Library SEMBILAN PURNAMA Manual Sync Add Credits Custom (a82a) Cancel Save…" at bounding box center [350, 179] width 701 height 358
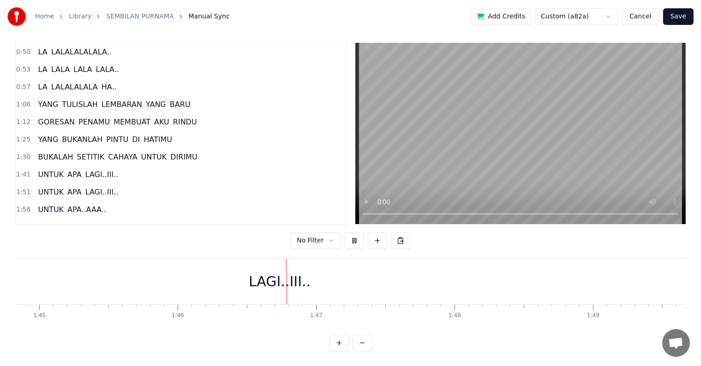
scroll to position [0, 14662]
click at [155, 272] on div "LAGI..III.." at bounding box center [130, 281] width 62 height 21
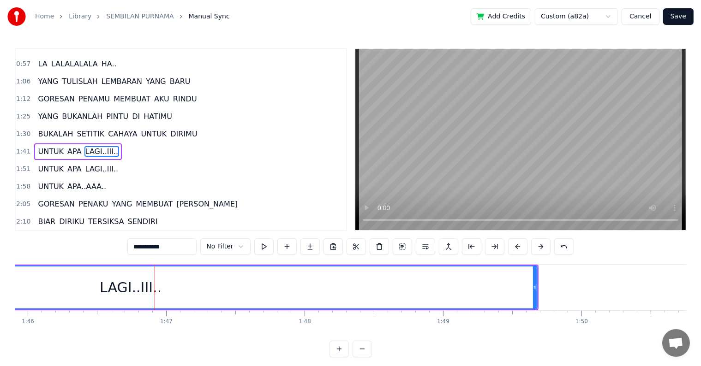
scroll to position [121, 0]
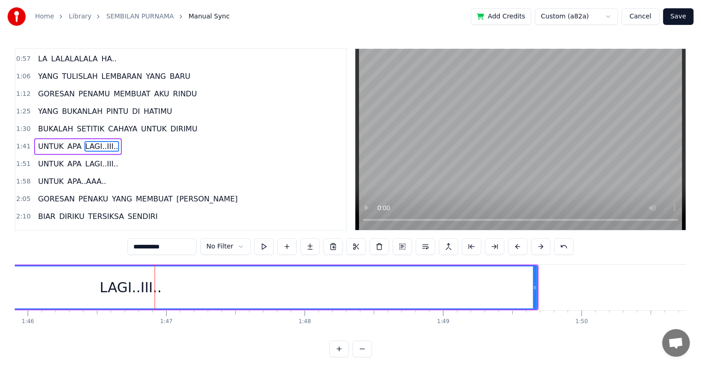
click at [153, 250] on input "**********" at bounding box center [161, 247] width 69 height 17
type input "**********"
click at [104, 243] on div "0:11 LA [PERSON_NAME].. 0:18 HM HM HM HMHM.. 0:25 LA [PERSON_NAME].. 0:31 HM HM…" at bounding box center [350, 203] width 671 height 310
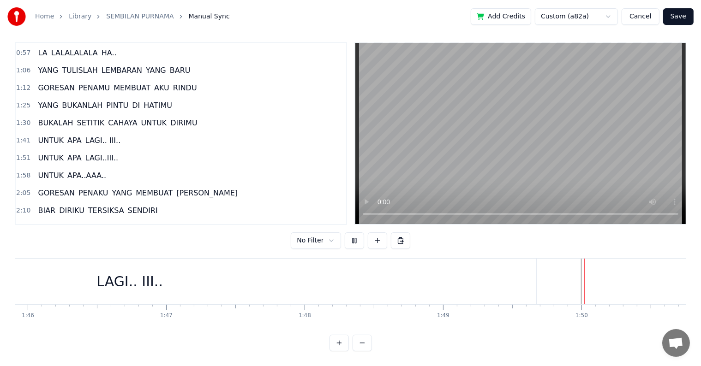
scroll to position [14, 0]
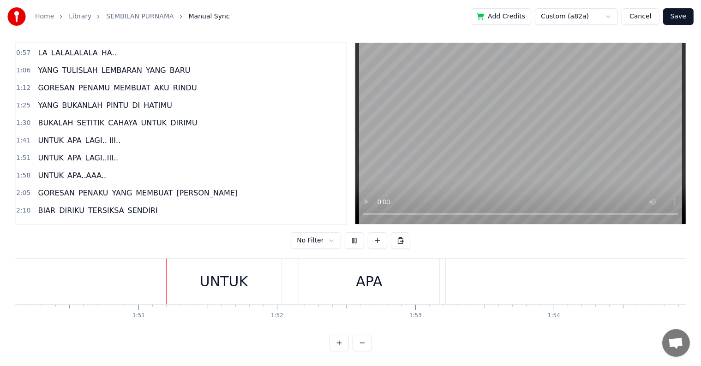
scroll to position [0, 15244]
click at [353, 233] on button at bounding box center [354, 241] width 19 height 17
click at [94, 135] on span "LAGI.. III.." at bounding box center [102, 140] width 37 height 11
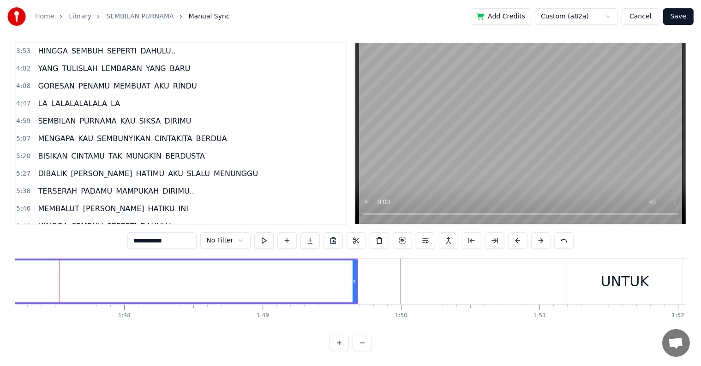
scroll to position [0, 14872]
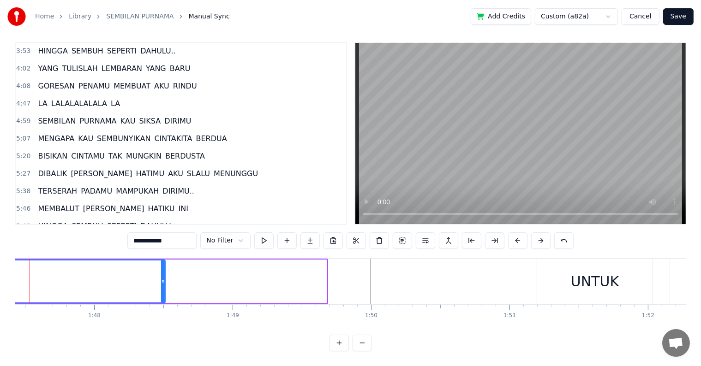
drag, startPoint x: 325, startPoint y: 286, endPoint x: 163, endPoint y: 280, distance: 161.6
click at [163, 280] on div at bounding box center [163, 282] width 4 height 42
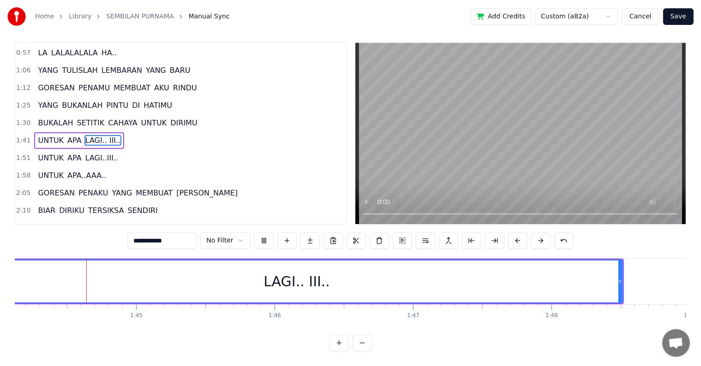
scroll to position [0, 14424]
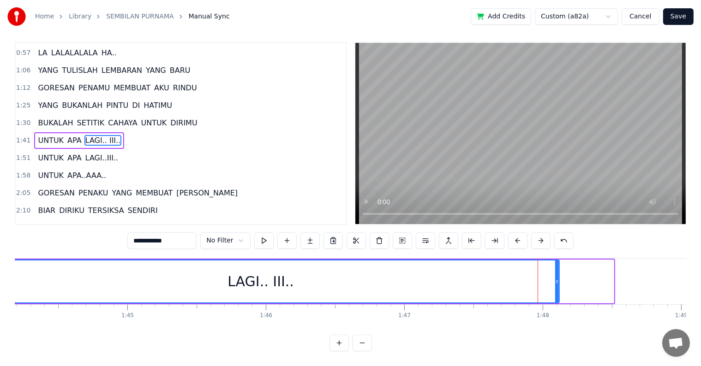
drag, startPoint x: 611, startPoint y: 279, endPoint x: 556, endPoint y: 279, distance: 54.9
click at [556, 279] on div at bounding box center [557, 282] width 4 height 42
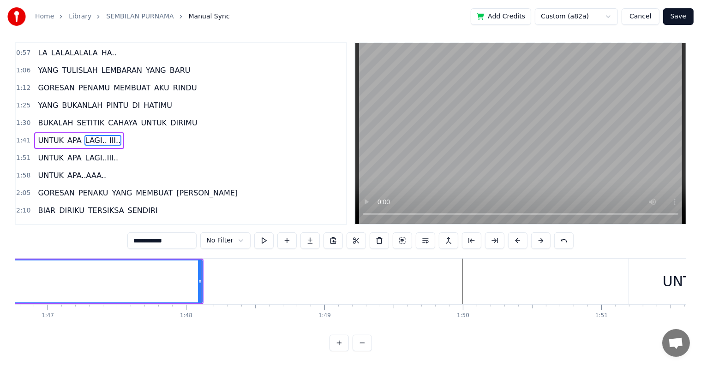
scroll to position [0, 14902]
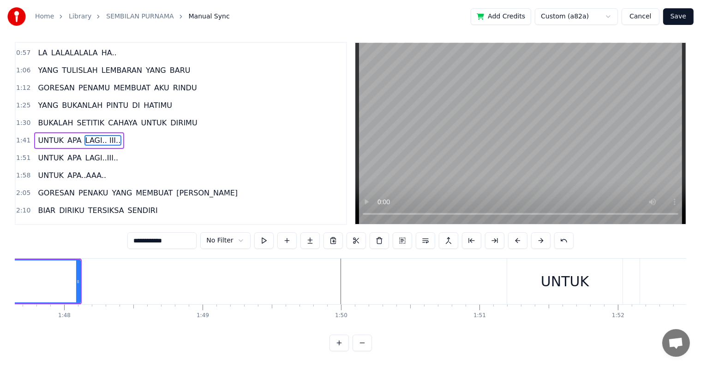
click at [92, 153] on span "LAGI..III.." at bounding box center [101, 158] width 35 height 11
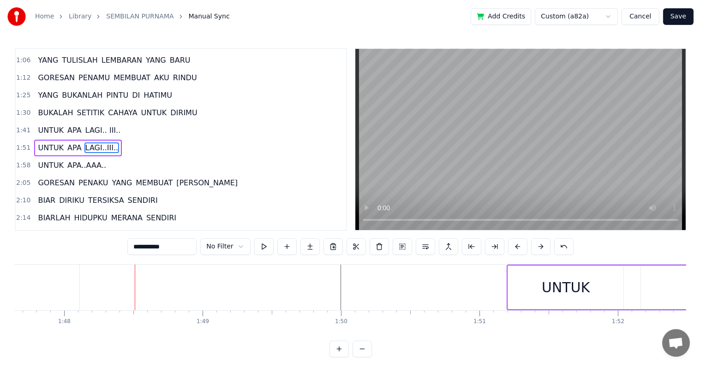
scroll to position [138, 0]
click at [151, 248] on input "**********" at bounding box center [161, 247] width 69 height 17
type input "**********"
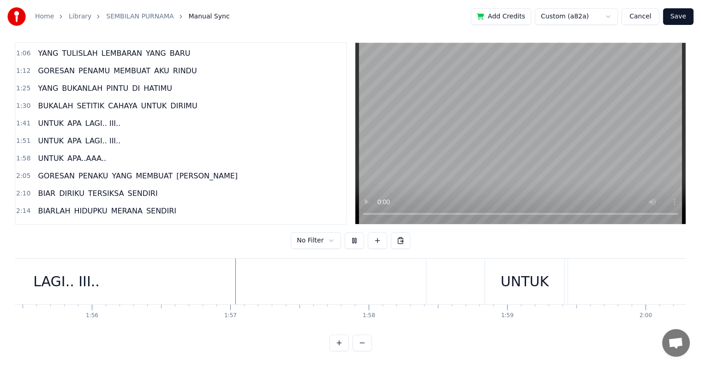
scroll to position [0, 16091]
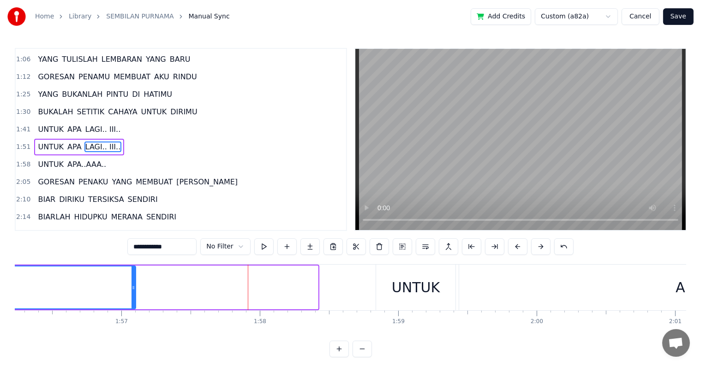
drag, startPoint x: 316, startPoint y: 296, endPoint x: 133, endPoint y: 291, distance: 182.4
click at [133, 291] on div at bounding box center [134, 288] width 4 height 42
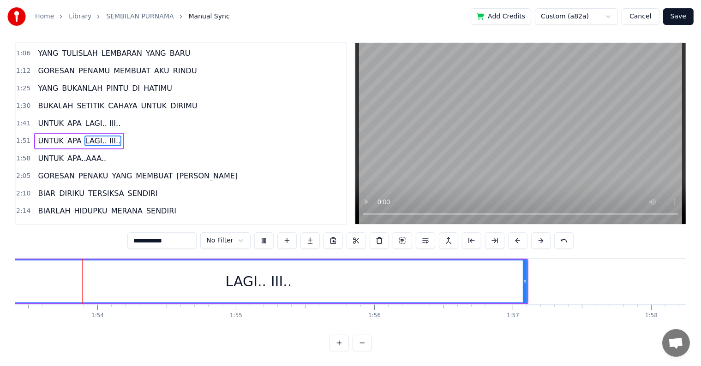
scroll to position [0, 15692]
drag, startPoint x: 533, startPoint y: 276, endPoint x: 509, endPoint y: 273, distance: 24.6
click at [509, 278] on icon at bounding box center [508, 281] width 4 height 7
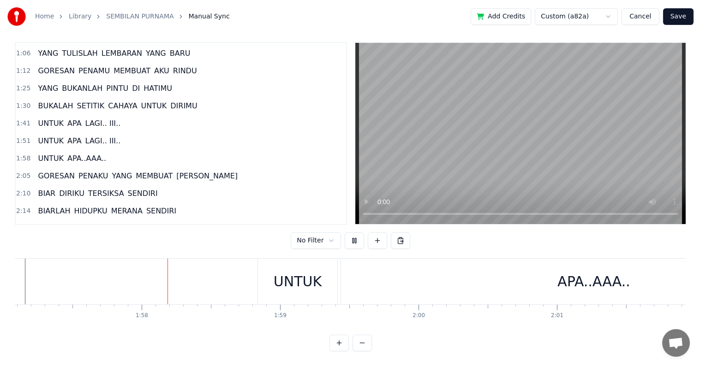
scroll to position [0, 16231]
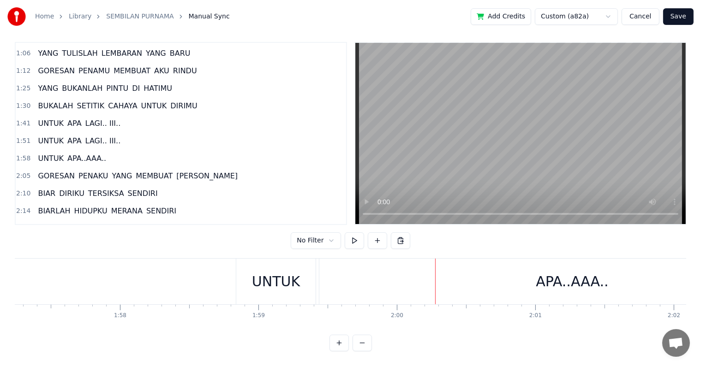
click at [251, 277] on div "UNTUK" at bounding box center [275, 282] width 79 height 46
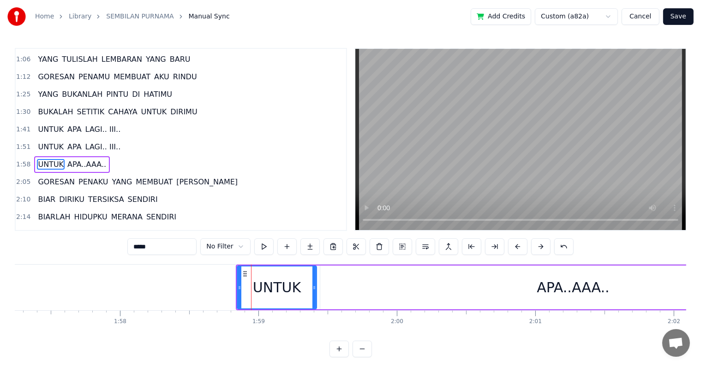
scroll to position [155, 0]
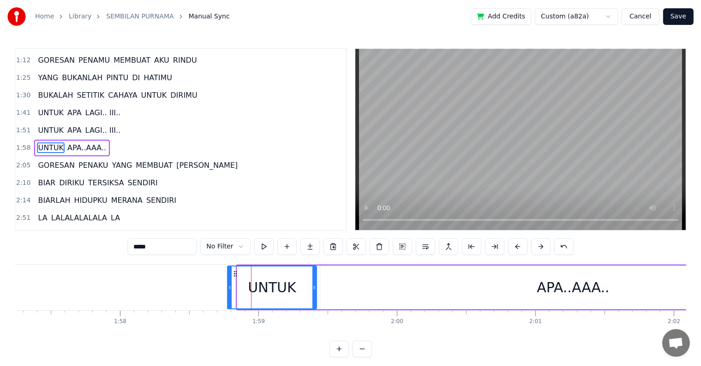
drag, startPoint x: 237, startPoint y: 282, endPoint x: 227, endPoint y: 283, distance: 9.7
click at [227, 283] on div "UNTUK" at bounding box center [272, 288] width 90 height 44
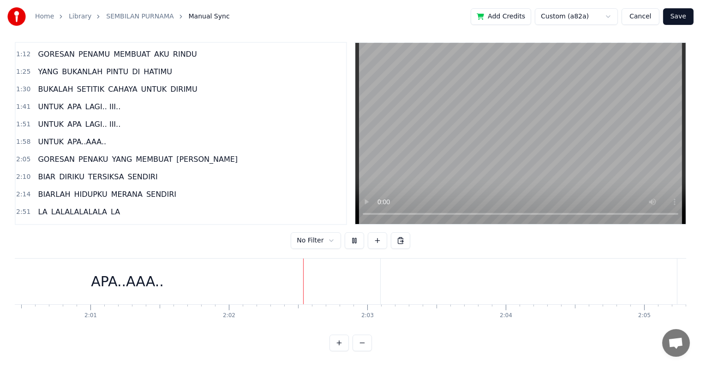
scroll to position [0, 16841]
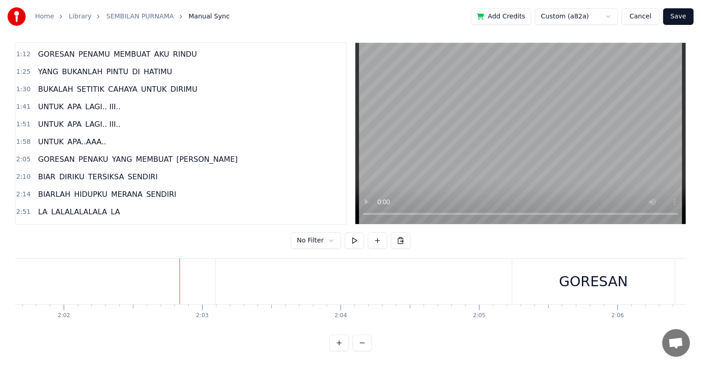
click at [77, 137] on span "APA..AAA.." at bounding box center [86, 142] width 41 height 11
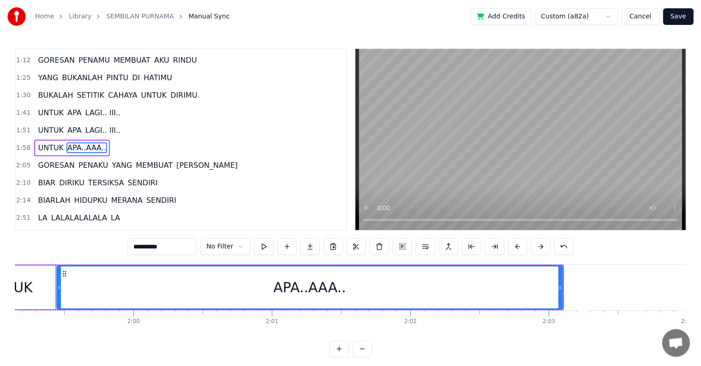
scroll to position [0, 16488]
click at [150, 250] on input "**********" at bounding box center [161, 247] width 69 height 17
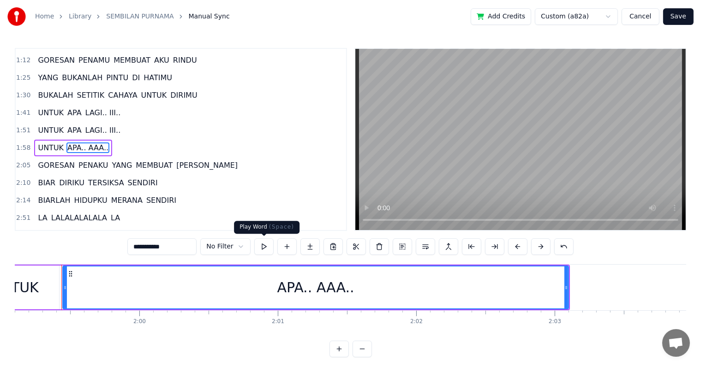
type input "**********"
click at [261, 246] on button at bounding box center [263, 247] width 19 height 17
click at [254, 239] on button at bounding box center [263, 247] width 19 height 17
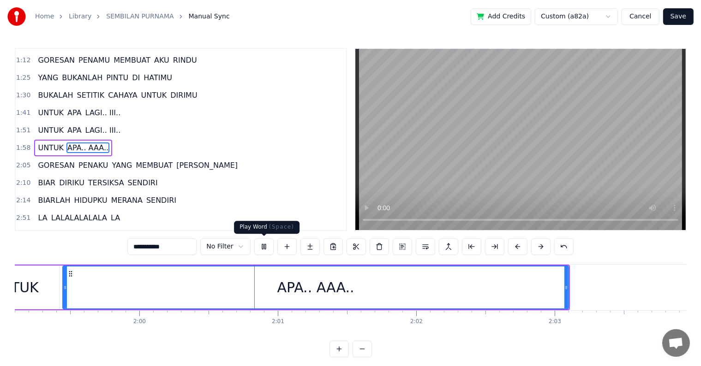
click at [260, 248] on button at bounding box center [263, 247] width 19 height 17
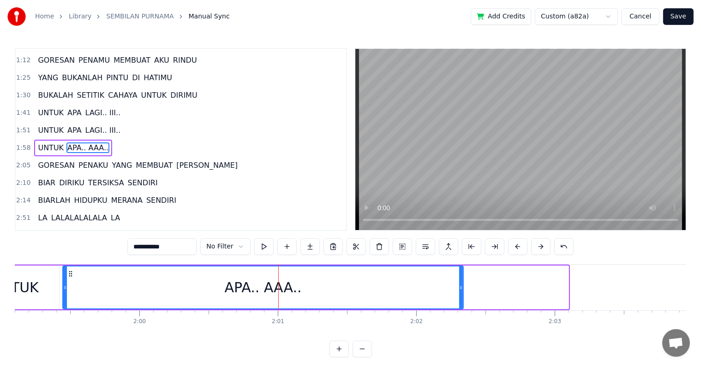
drag, startPoint x: 567, startPoint y: 289, endPoint x: 461, endPoint y: 292, distance: 105.2
click at [461, 292] on div at bounding box center [461, 288] width 4 height 42
click at [254, 239] on button at bounding box center [263, 247] width 19 height 17
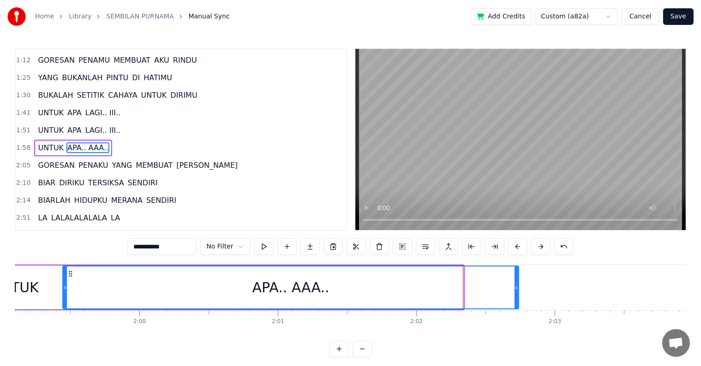
drag, startPoint x: 461, startPoint y: 292, endPoint x: 517, endPoint y: 288, distance: 55.5
click at [517, 288] on div at bounding box center [517, 288] width 4 height 42
click at [254, 239] on button at bounding box center [263, 247] width 19 height 17
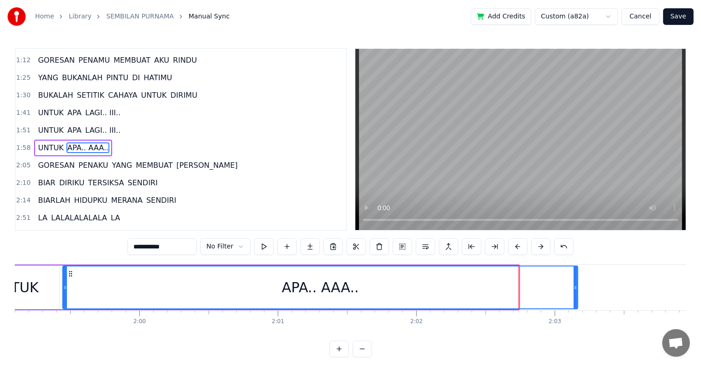
drag, startPoint x: 517, startPoint y: 288, endPoint x: 576, endPoint y: 284, distance: 59.2
click at [576, 284] on icon at bounding box center [576, 287] width 4 height 7
click at [254, 239] on button at bounding box center [263, 247] width 19 height 17
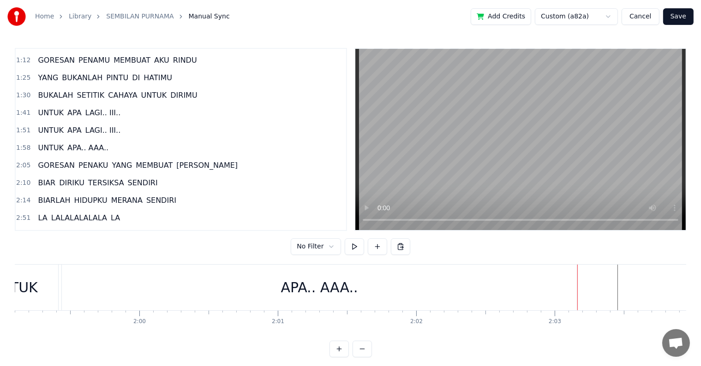
scroll to position [14, 0]
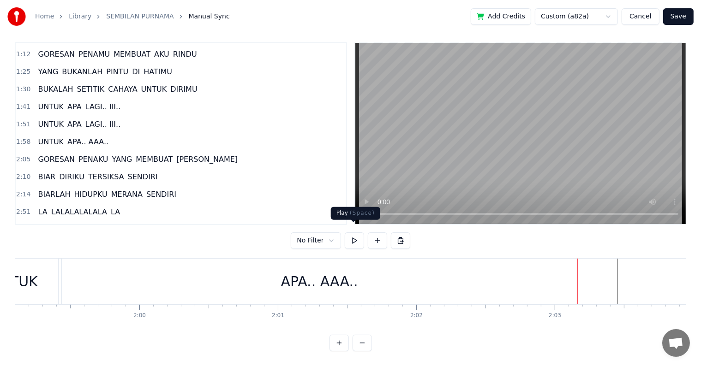
click at [354, 234] on button at bounding box center [354, 241] width 19 height 17
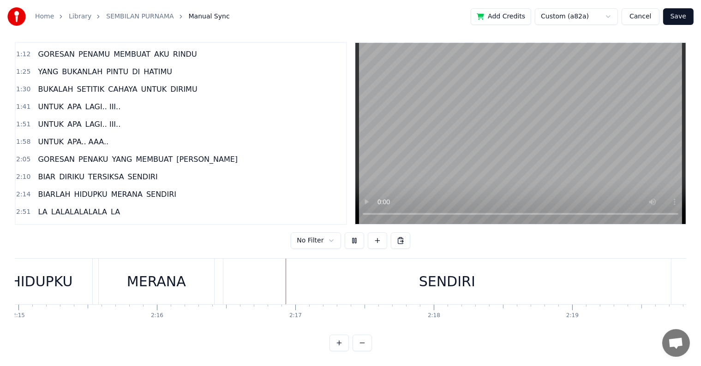
scroll to position [0, 18835]
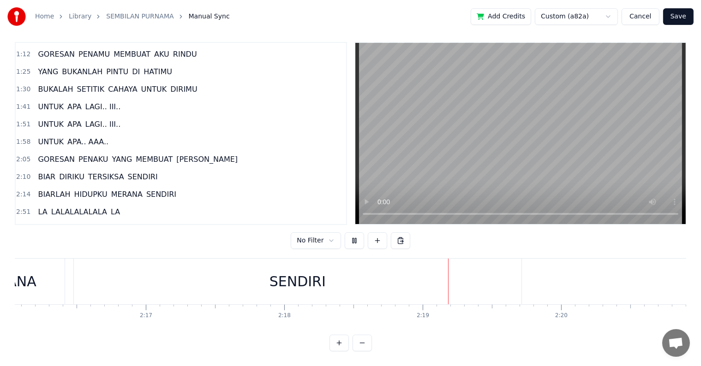
click at [354, 234] on button at bounding box center [354, 241] width 19 height 17
click at [306, 271] on div "SENDIRI" at bounding box center [297, 281] width 56 height 21
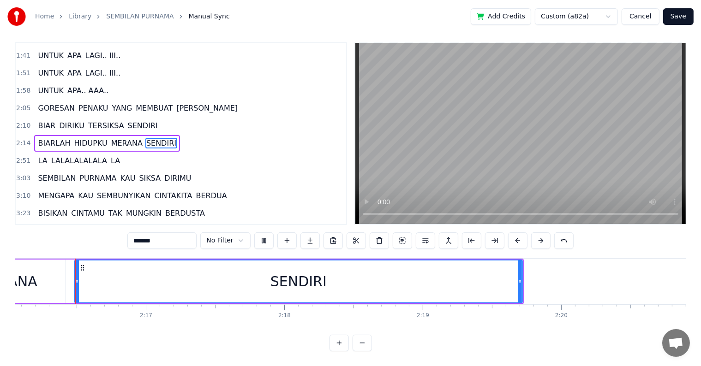
scroll to position [14, 0]
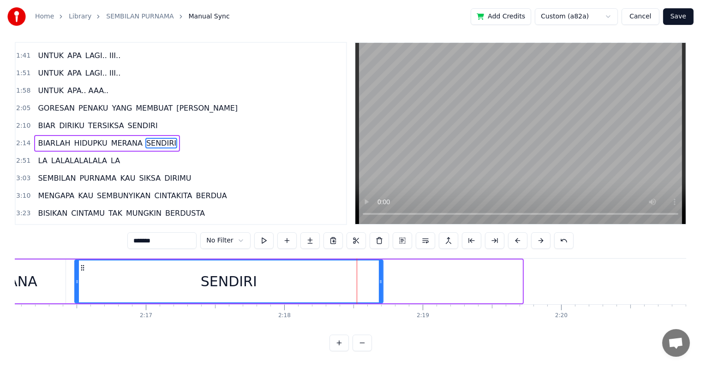
drag, startPoint x: 521, startPoint y: 273, endPoint x: 381, endPoint y: 271, distance: 139.4
click at [381, 278] on icon at bounding box center [381, 281] width 4 height 7
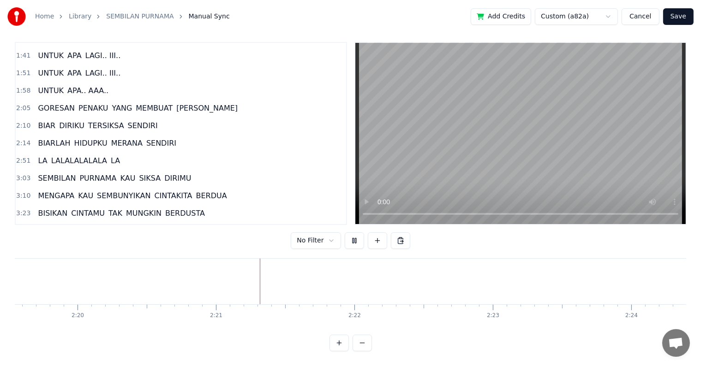
scroll to position [0, 19435]
click at [34, 153] on div "LA LALALALALALA LA" at bounding box center [79, 161] width 90 height 17
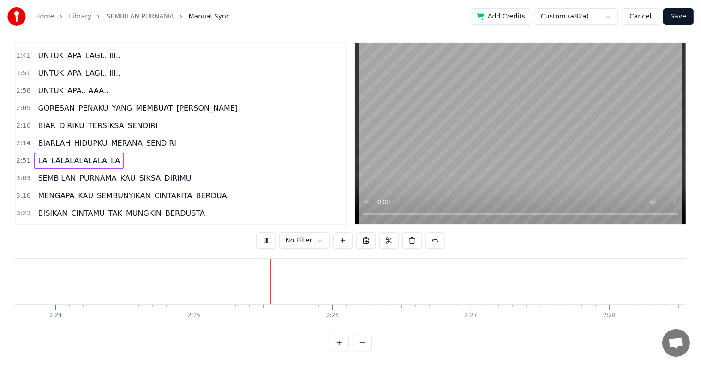
scroll to position [0, 20024]
click at [42, 153] on div "LA LALALALALALA LA" at bounding box center [79, 161] width 90 height 17
click at [37, 156] on span "LA" at bounding box center [42, 161] width 11 height 11
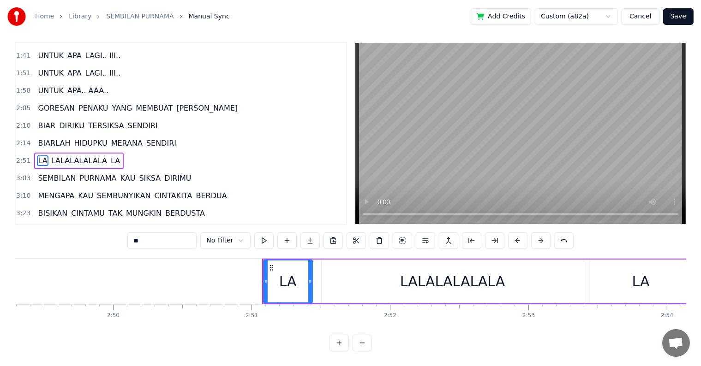
scroll to position [0, 23637]
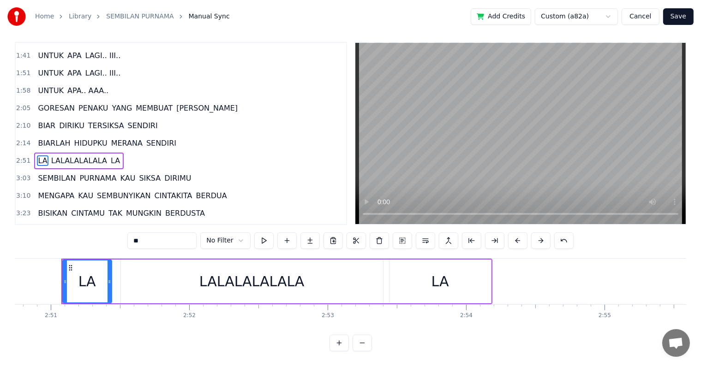
click at [66, 279] on div at bounding box center [65, 282] width 4 height 42
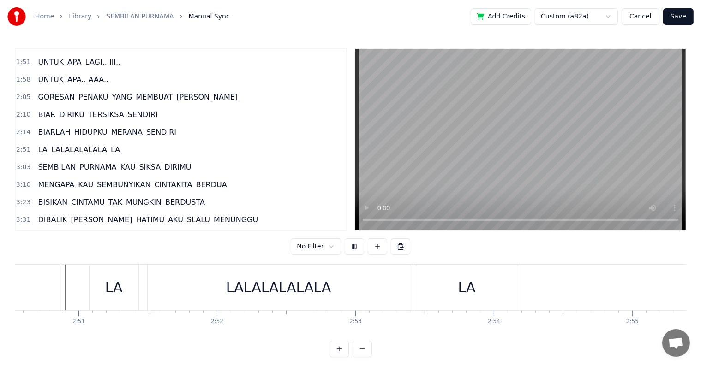
scroll to position [14, 0]
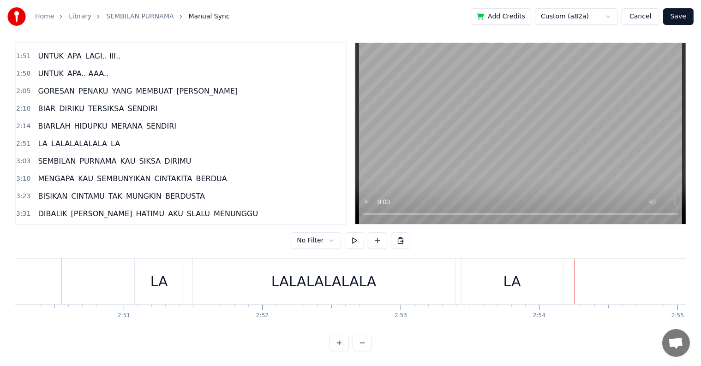
click at [513, 273] on div "LA" at bounding box center [512, 281] width 18 height 21
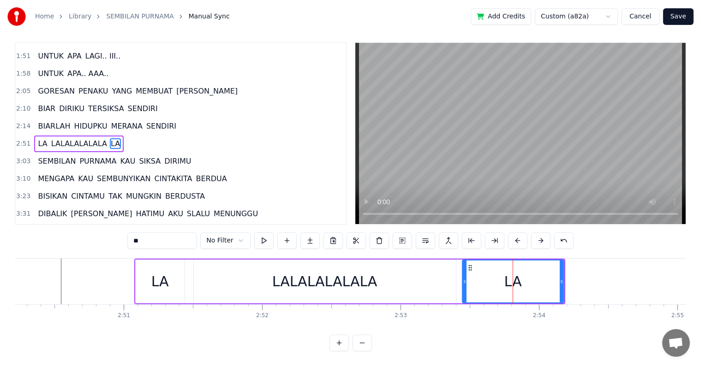
scroll to position [0, 0]
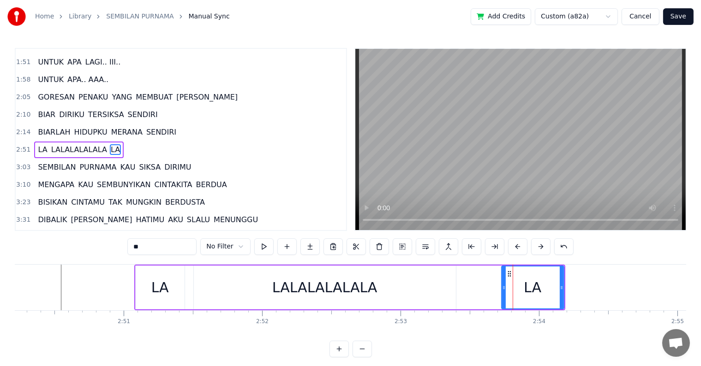
drag, startPoint x: 465, startPoint y: 293, endPoint x: 504, endPoint y: 292, distance: 39.2
click at [504, 292] on div at bounding box center [504, 288] width 4 height 42
click at [437, 292] on div "LALALALALALA" at bounding box center [325, 288] width 262 height 44
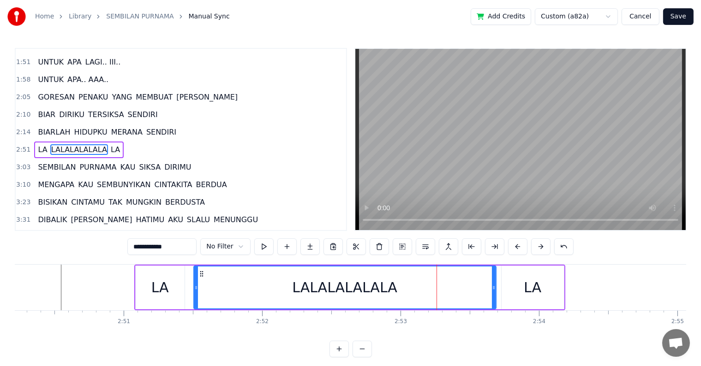
drag, startPoint x: 452, startPoint y: 292, endPoint x: 492, endPoint y: 291, distance: 40.2
click at [492, 291] on div at bounding box center [494, 288] width 4 height 42
click at [142, 294] on div "LA" at bounding box center [160, 288] width 49 height 44
type input "**"
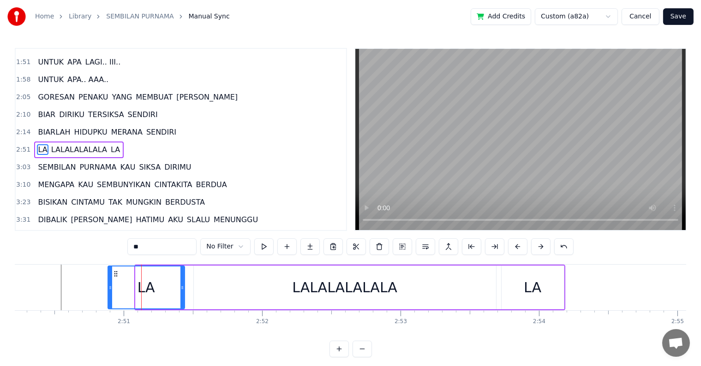
drag, startPoint x: 134, startPoint y: 293, endPoint x: 109, endPoint y: 292, distance: 25.4
click at [109, 292] on div at bounding box center [110, 288] width 4 height 42
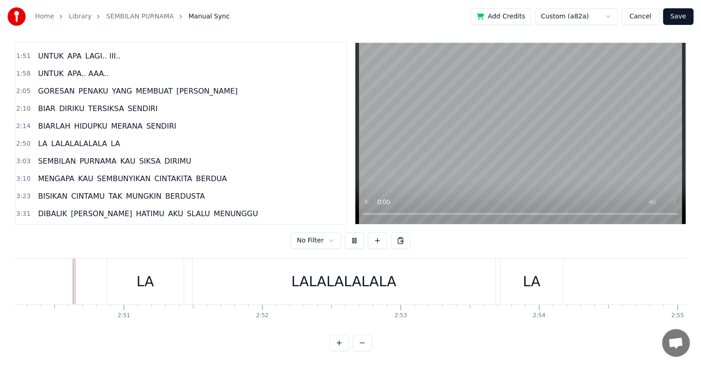
scroll to position [14, 0]
click at [182, 274] on div "LA" at bounding box center [145, 282] width 77 height 46
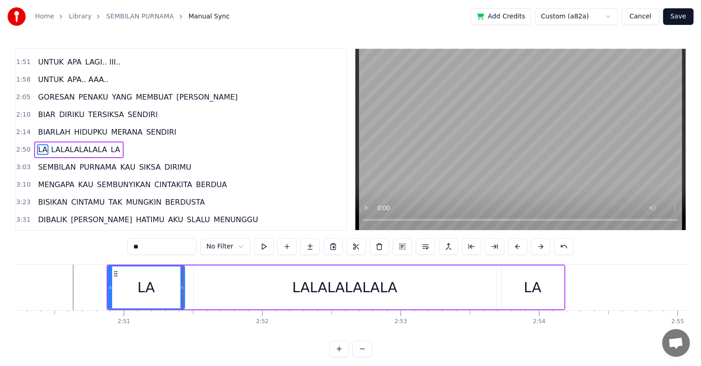
click at [183, 289] on icon at bounding box center [182, 287] width 4 height 7
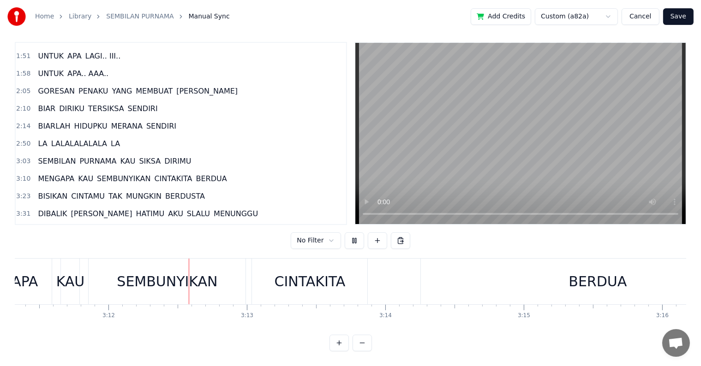
scroll to position [0, 26522]
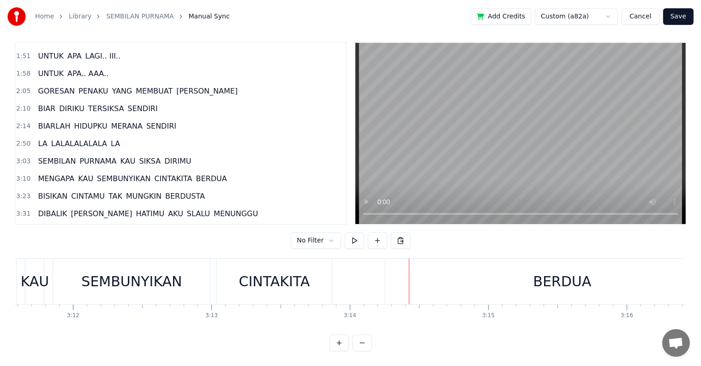
click at [161, 174] on span "CINTAKITA" at bounding box center [173, 179] width 40 height 11
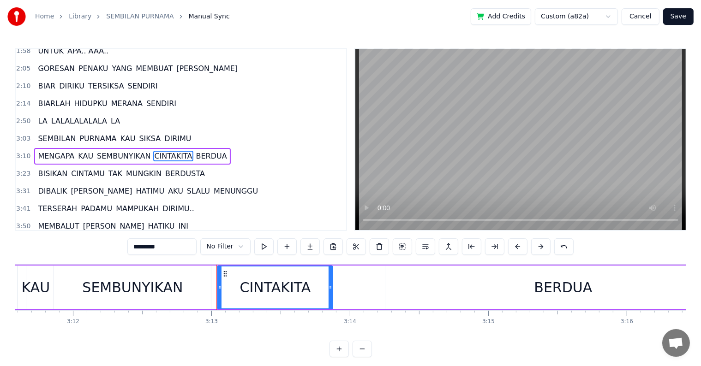
scroll to position [257, 0]
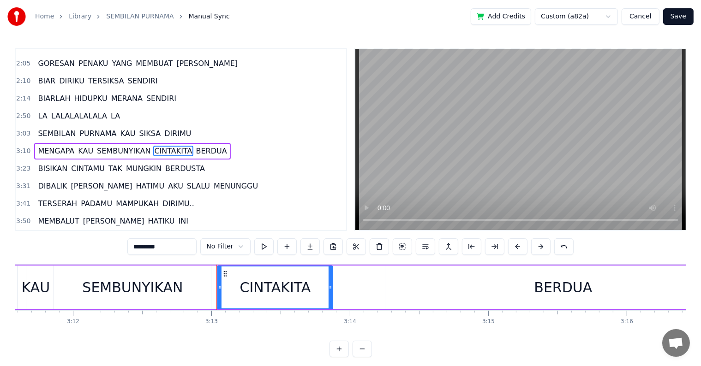
click at [153, 247] on input "*********" at bounding box center [161, 247] width 69 height 17
click at [207, 146] on span "BERDUA" at bounding box center [214, 151] width 33 height 11
type input "******"
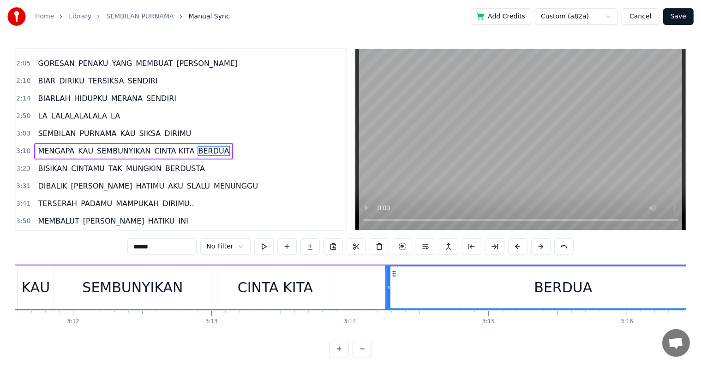
click at [210, 146] on div "MENGAPA KAU SEMBUNYIKAN CINTA KITA BERDUA" at bounding box center [133, 151] width 198 height 17
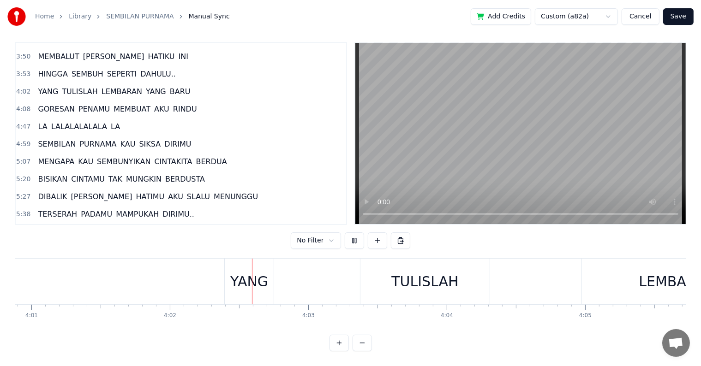
scroll to position [0, 33456]
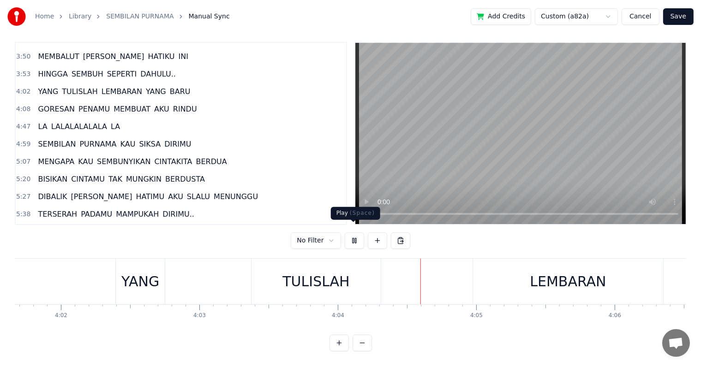
click at [349, 234] on button at bounding box center [354, 241] width 19 height 17
click at [146, 283] on div "YANG" at bounding box center [140, 281] width 38 height 21
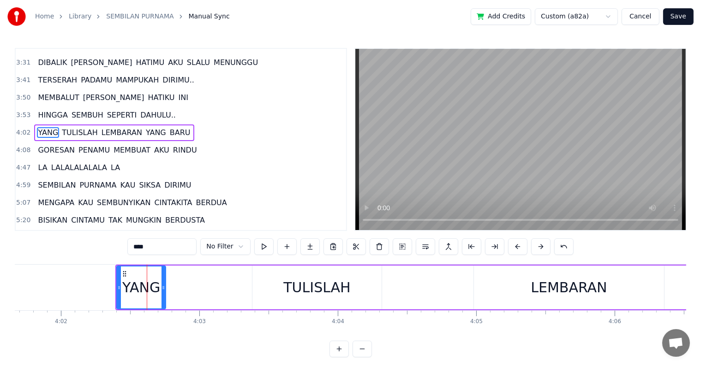
scroll to position [359, 0]
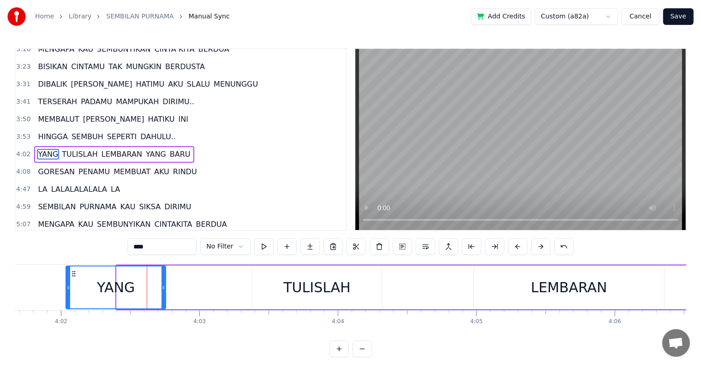
drag, startPoint x: 116, startPoint y: 292, endPoint x: 66, endPoint y: 290, distance: 50.8
click at [66, 290] on div at bounding box center [68, 288] width 4 height 42
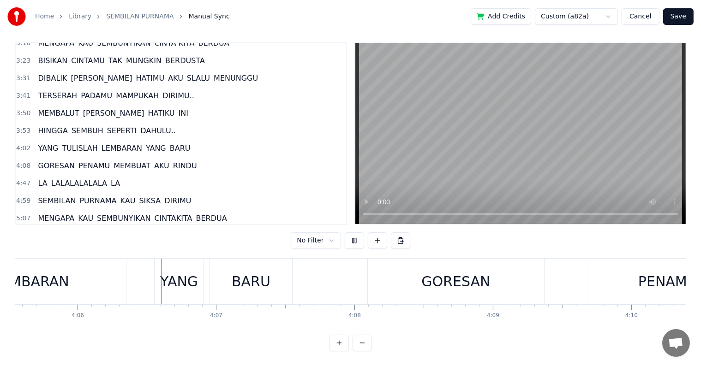
scroll to position [0, 34009]
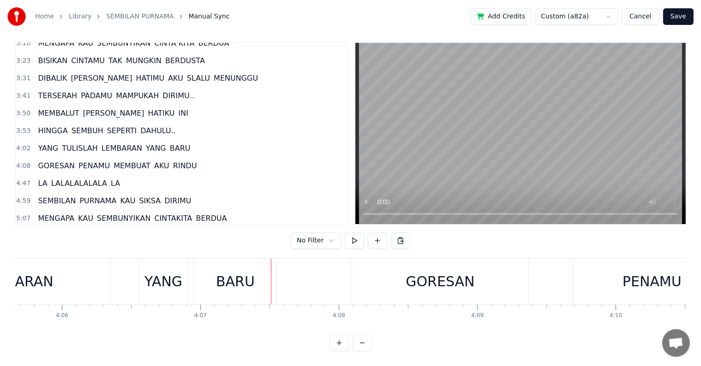
click at [144, 280] on div "YANG" at bounding box center [163, 282] width 49 height 46
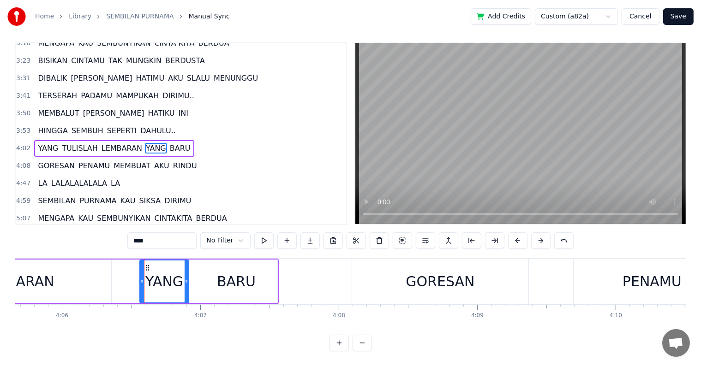
scroll to position [0, 0]
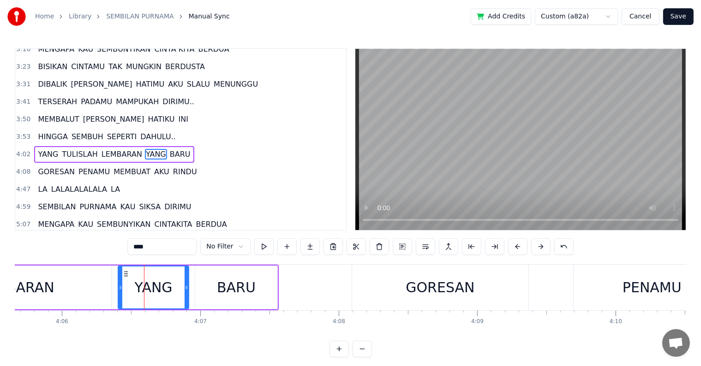
drag, startPoint x: 140, startPoint y: 283, endPoint x: 118, endPoint y: 286, distance: 21.9
click at [119, 286] on div at bounding box center [121, 288] width 4 height 42
click at [87, 291] on div "LEMBARAN" at bounding box center [16, 288] width 190 height 44
type input "********"
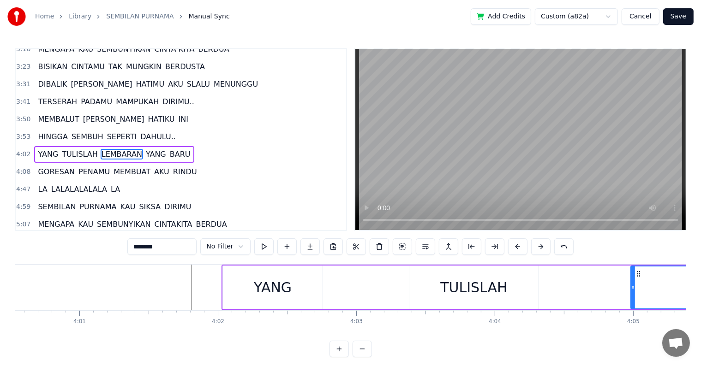
scroll to position [0, 33477]
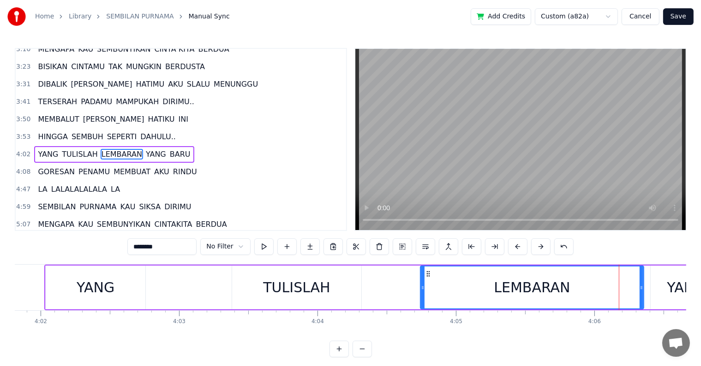
drag, startPoint x: 456, startPoint y: 289, endPoint x: 423, endPoint y: 289, distance: 33.2
click at [423, 289] on icon at bounding box center [423, 287] width 4 height 7
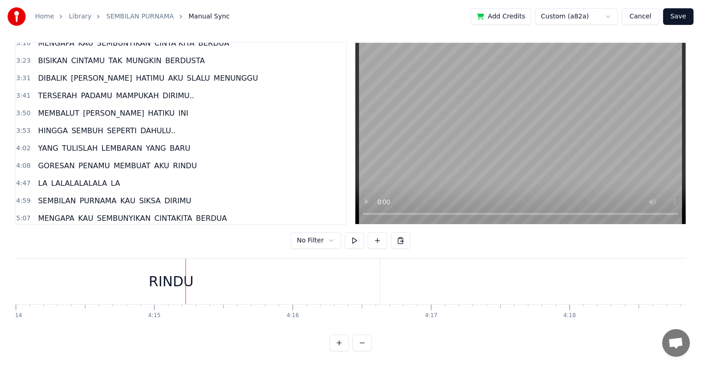
scroll to position [0, 35198]
click at [159, 276] on div "RINDU" at bounding box center [135, 282] width 417 height 46
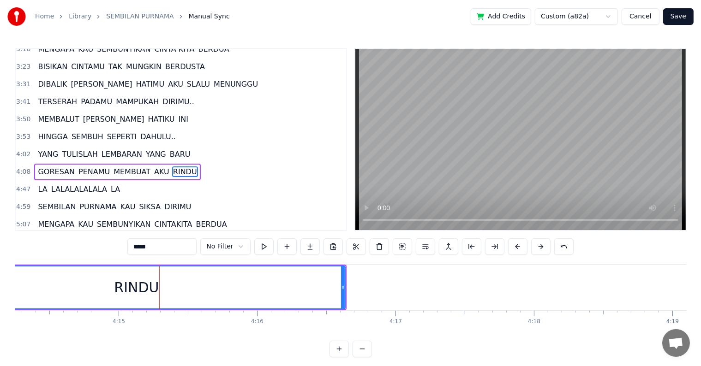
scroll to position [376, 0]
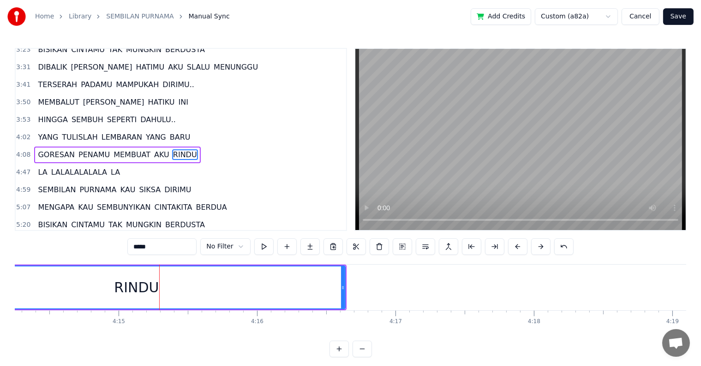
click at [165, 245] on input "*****" at bounding box center [161, 247] width 69 height 17
type input "*******"
click at [189, 298] on div "RINDU.." at bounding box center [136, 288] width 416 height 42
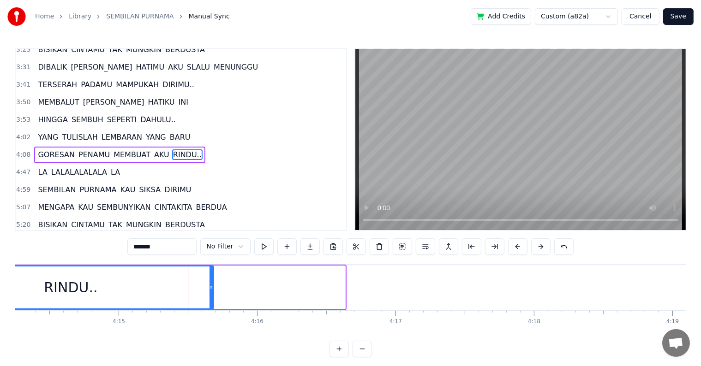
drag, startPoint x: 342, startPoint y: 287, endPoint x: 210, endPoint y: 288, distance: 131.5
click at [210, 288] on icon at bounding box center [212, 287] width 4 height 7
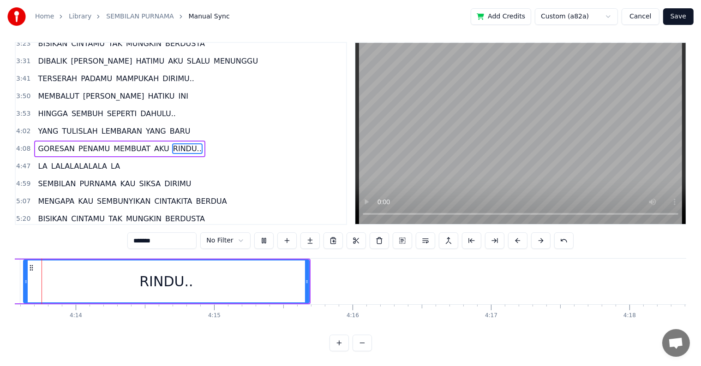
scroll to position [0, 35066]
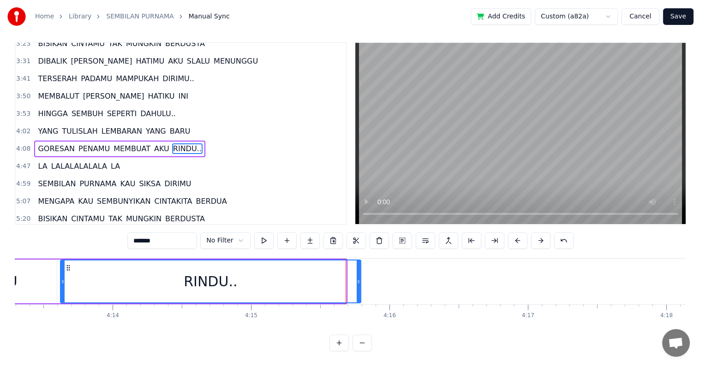
drag, startPoint x: 344, startPoint y: 279, endPoint x: 359, endPoint y: 278, distance: 14.8
click at [359, 278] on div at bounding box center [359, 282] width 4 height 42
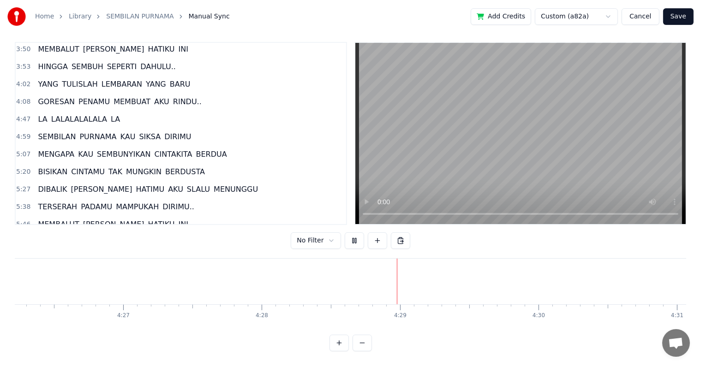
scroll to position [463, 0]
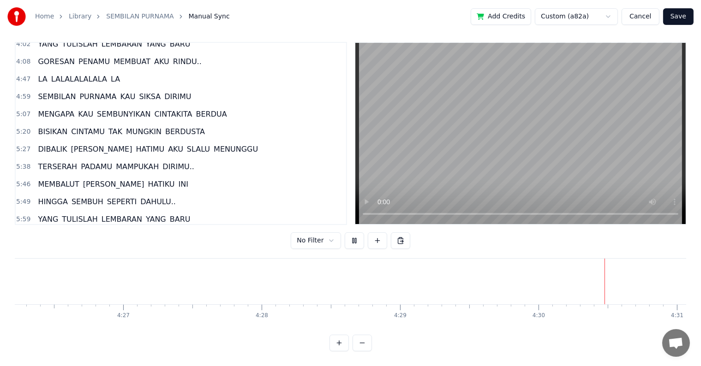
click at [40, 74] on span "LA" at bounding box center [42, 79] width 11 height 11
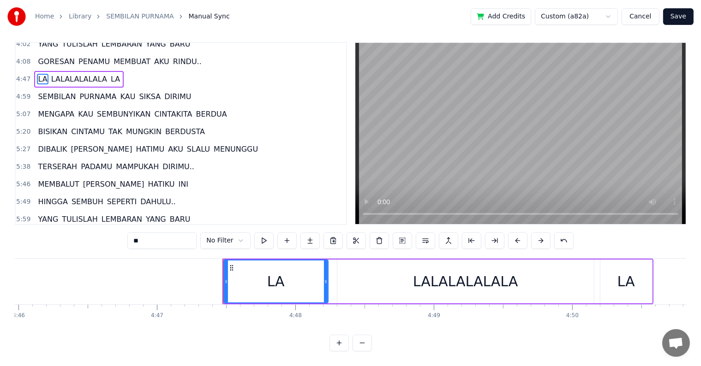
scroll to position [0, 39751]
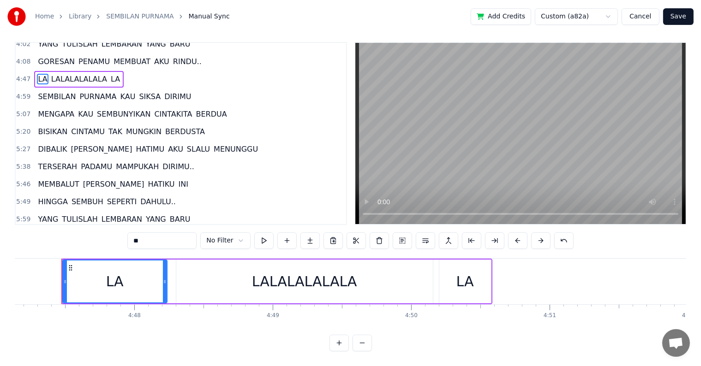
click at [87, 280] on div "LA" at bounding box center [114, 282] width 103 height 42
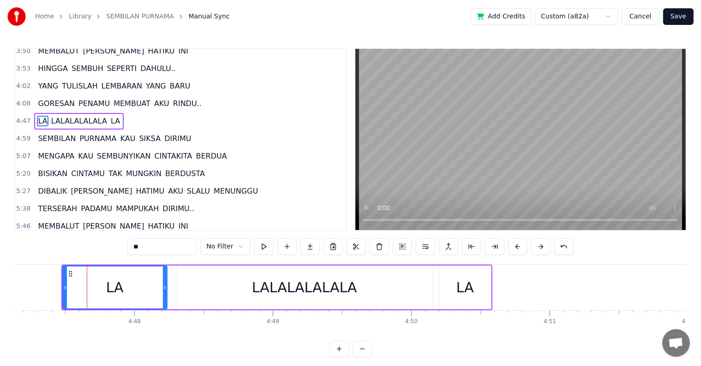
scroll to position [393, 0]
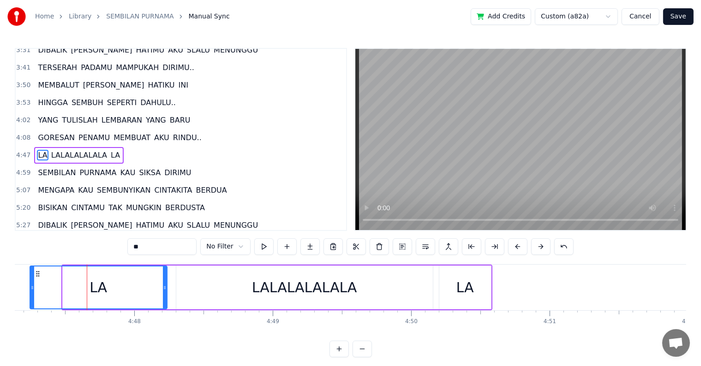
drag, startPoint x: 63, startPoint y: 289, endPoint x: 30, endPoint y: 287, distance: 32.9
click at [30, 287] on icon at bounding box center [32, 287] width 4 height 7
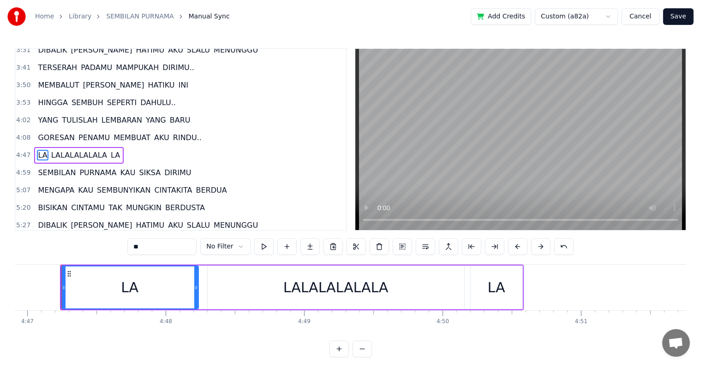
click at [5, 286] on div "Home Library SEMBILAN PURNAMA Manual Sync Add Credits Custom (a82a) Cancel Save…" at bounding box center [350, 179] width 701 height 358
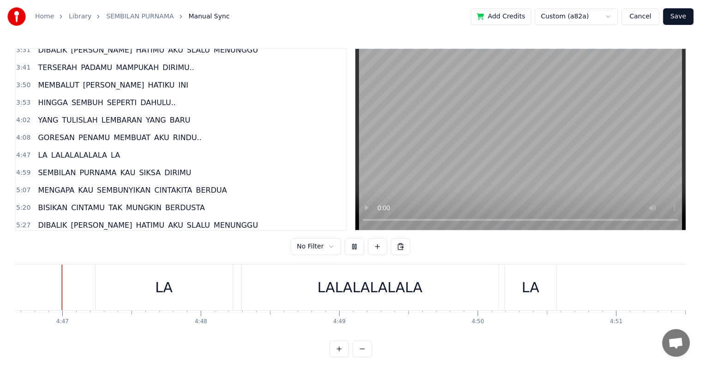
scroll to position [14, 0]
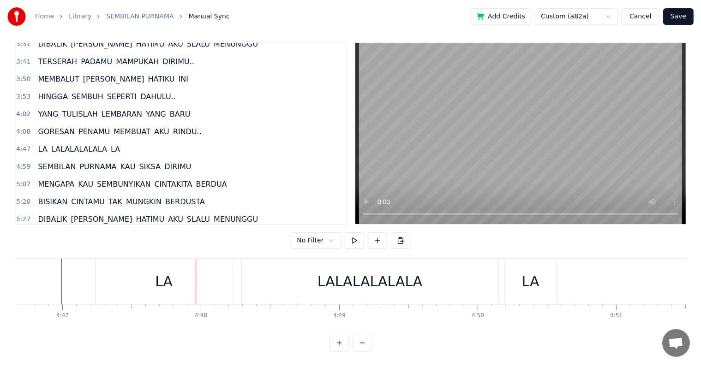
click at [188, 281] on div "LA" at bounding box center [180, 282] width 137 height 46
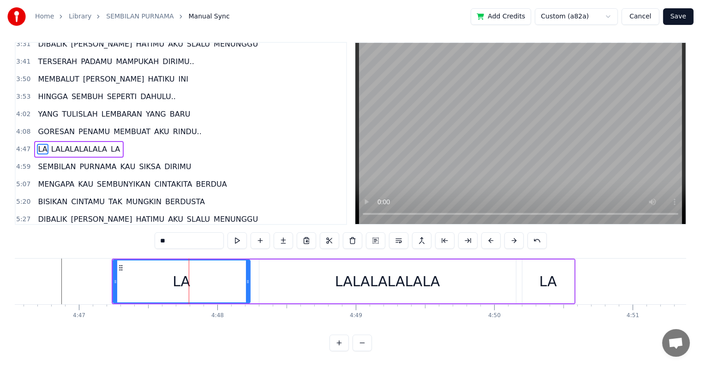
scroll to position [0, 0]
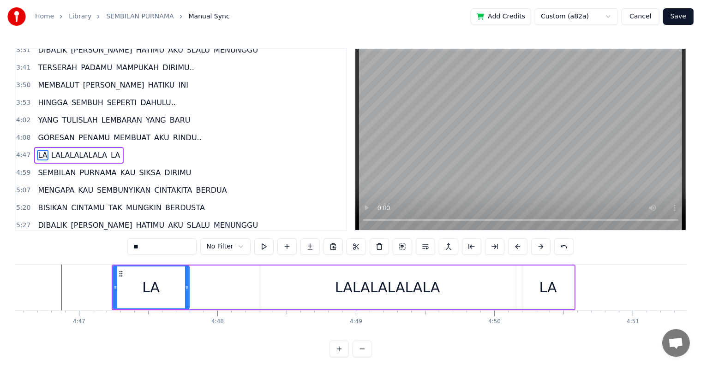
drag, startPoint x: 246, startPoint y: 290, endPoint x: 185, endPoint y: 286, distance: 61.1
click at [185, 286] on icon at bounding box center [187, 287] width 4 height 7
click at [261, 286] on div "LALALALALALA" at bounding box center [387, 288] width 257 height 44
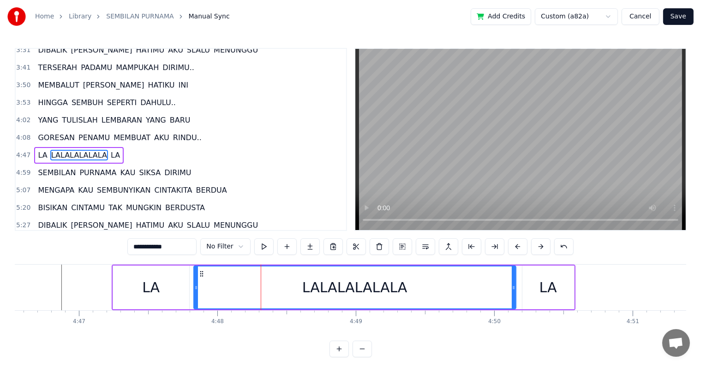
drag, startPoint x: 260, startPoint y: 286, endPoint x: 194, endPoint y: 282, distance: 65.6
click at [194, 282] on div at bounding box center [196, 288] width 4 height 42
drag, startPoint x: 512, startPoint y: 281, endPoint x: 492, endPoint y: 281, distance: 19.8
click at [492, 281] on div at bounding box center [494, 288] width 4 height 42
click at [535, 284] on div "LA" at bounding box center [548, 288] width 52 height 44
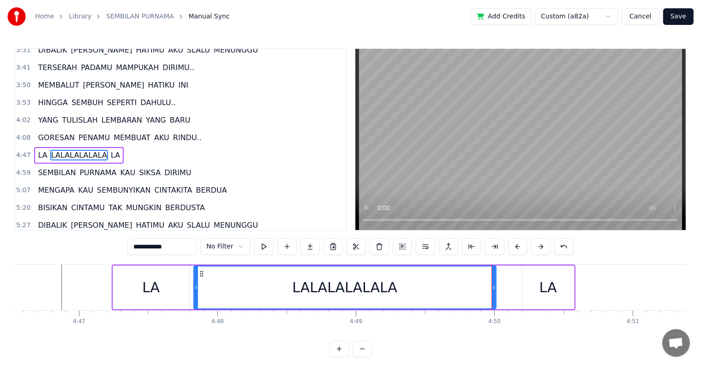
type input "**"
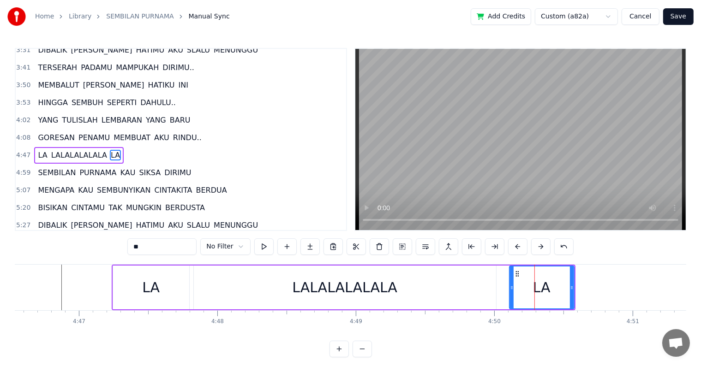
drag, startPoint x: 522, startPoint y: 287, endPoint x: 509, endPoint y: 287, distance: 12.9
click at [510, 287] on icon at bounding box center [512, 287] width 4 height 7
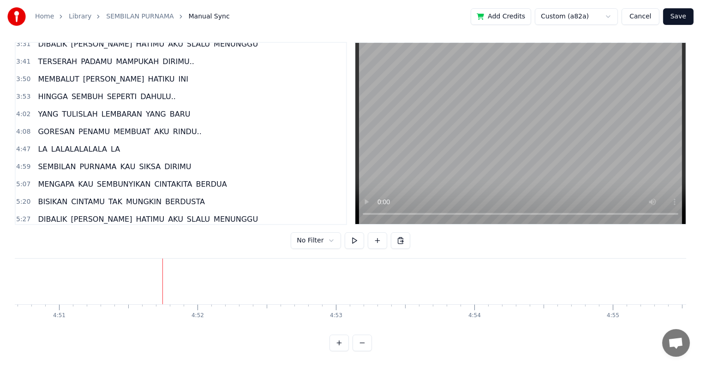
scroll to position [0, 40273]
click at [110, 144] on span "LA" at bounding box center [115, 149] width 11 height 11
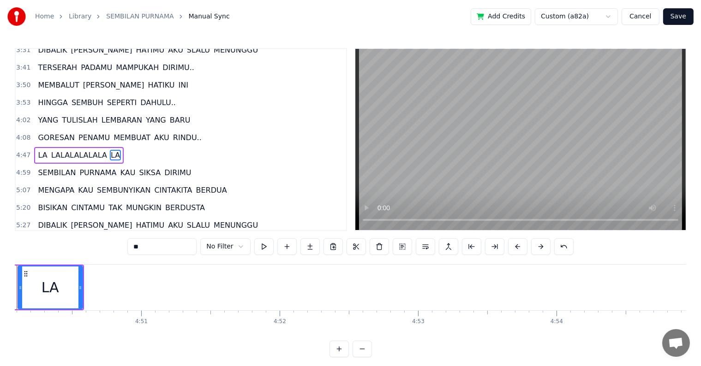
scroll to position [0, 40115]
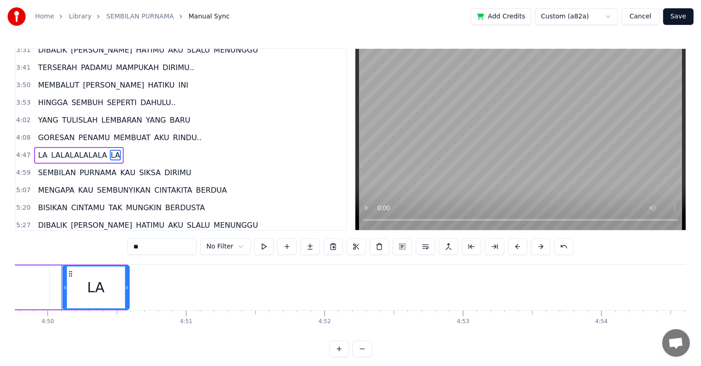
click at [126, 294] on div at bounding box center [127, 288] width 4 height 42
click at [124, 289] on icon at bounding box center [125, 287] width 4 height 7
drag, startPoint x: 65, startPoint y: 290, endPoint x: 69, endPoint y: 293, distance: 4.8
click at [69, 293] on div at bounding box center [69, 288] width 4 height 42
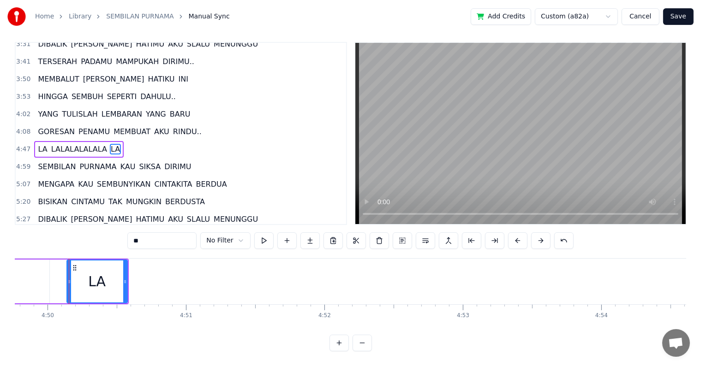
scroll to position [14, 0]
click at [158, 305] on div at bounding box center [158, 306] width 0 height 2
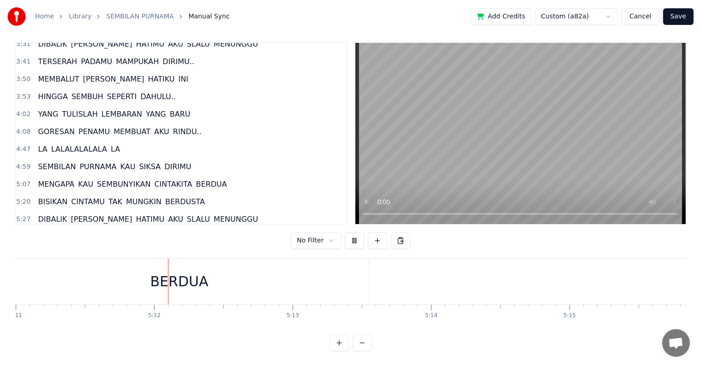
scroll to position [0, 43071]
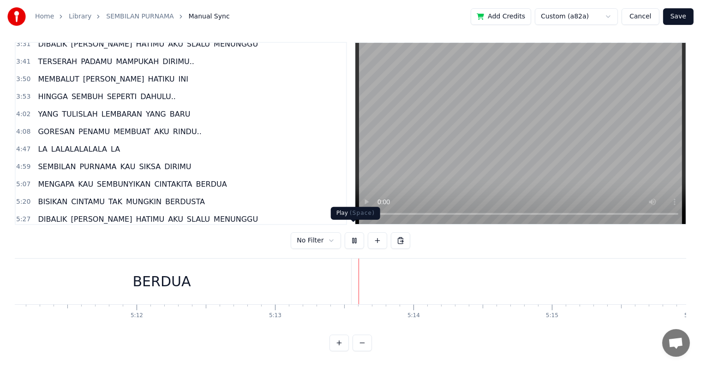
click at [354, 233] on button at bounding box center [354, 241] width 19 height 17
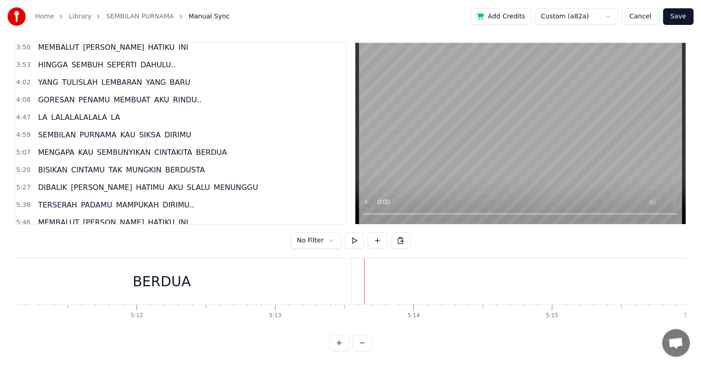
scroll to position [439, 0]
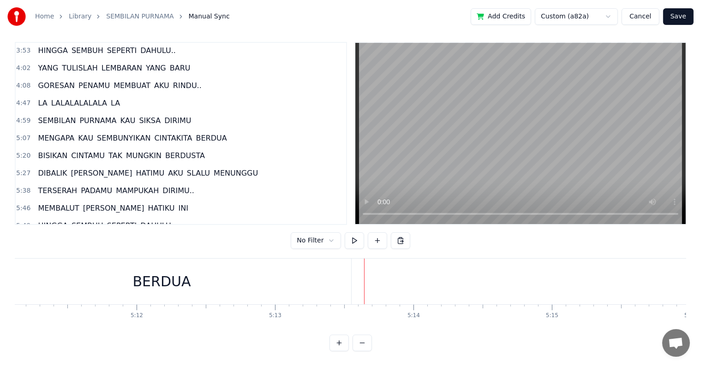
click at [153, 133] on span "CINTAKITA" at bounding box center [173, 138] width 40 height 11
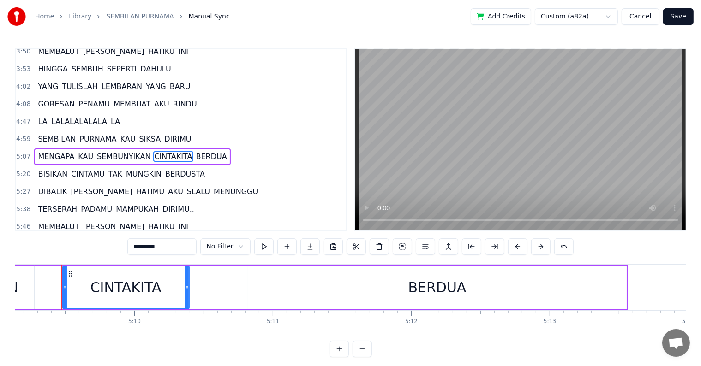
scroll to position [0, 42796]
click at [151, 249] on input "*********" at bounding box center [161, 247] width 69 height 17
click at [264, 248] on button at bounding box center [263, 247] width 19 height 17
click at [423, 299] on div "BERDUA" at bounding box center [438, 288] width 378 height 44
type input "******"
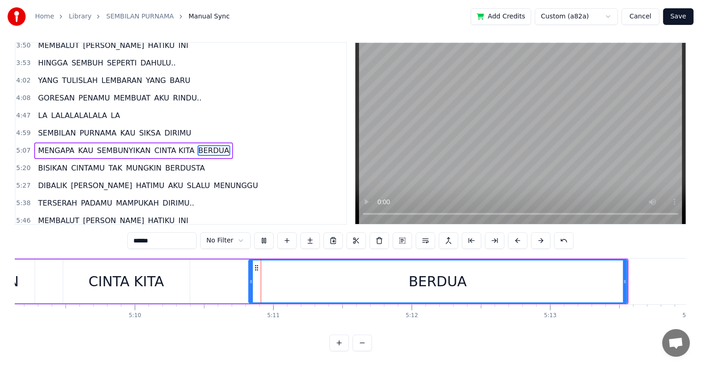
scroll to position [14, 0]
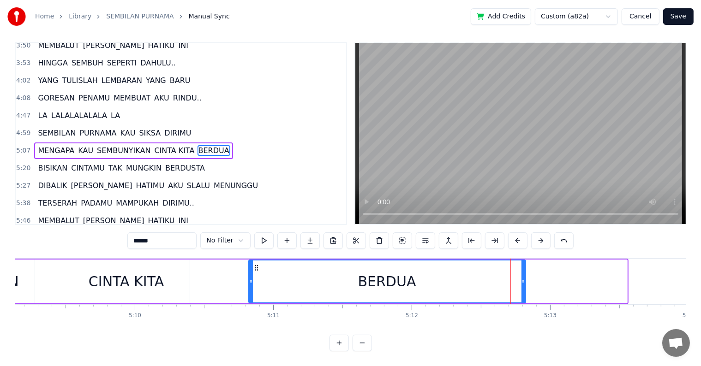
drag, startPoint x: 623, startPoint y: 277, endPoint x: 522, endPoint y: 281, distance: 101.6
click at [522, 281] on div at bounding box center [523, 282] width 4 height 42
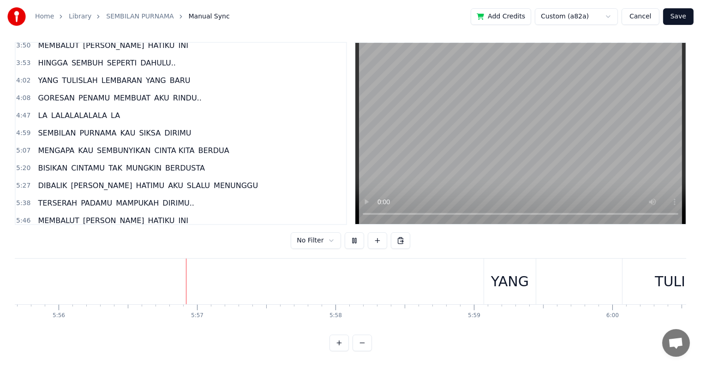
scroll to position [0, 49276]
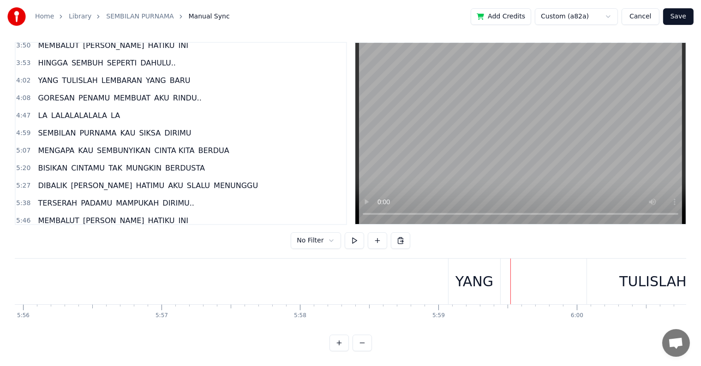
click at [461, 282] on div "YANG" at bounding box center [474, 281] width 38 height 21
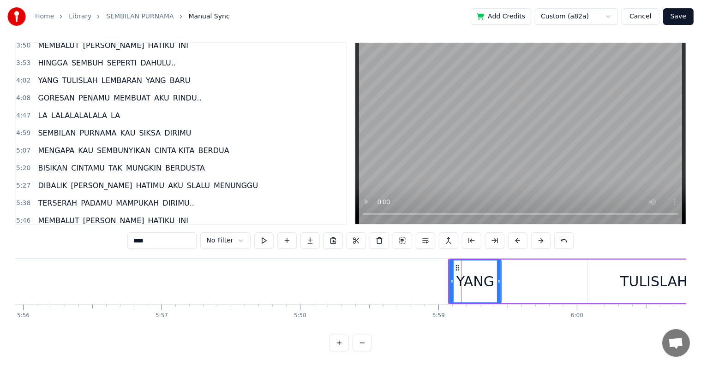
scroll to position [463, 0]
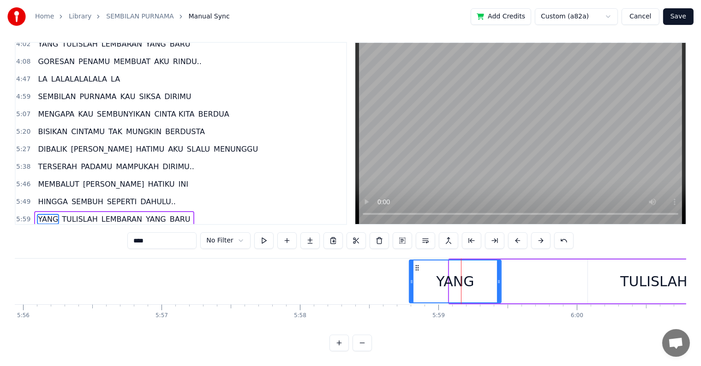
drag, startPoint x: 450, startPoint y: 284, endPoint x: 410, endPoint y: 284, distance: 40.1
click at [410, 284] on div at bounding box center [412, 282] width 4 height 42
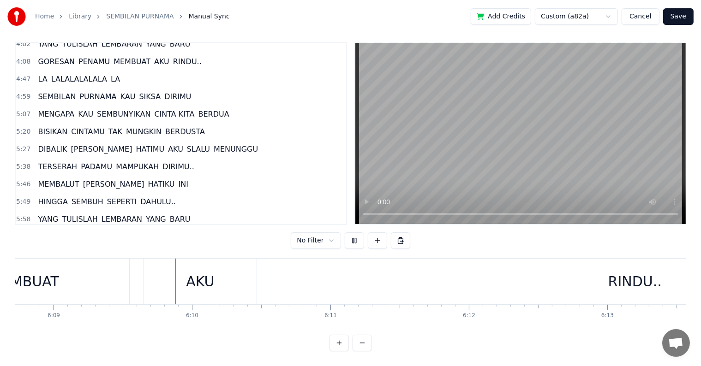
scroll to position [0, 51063]
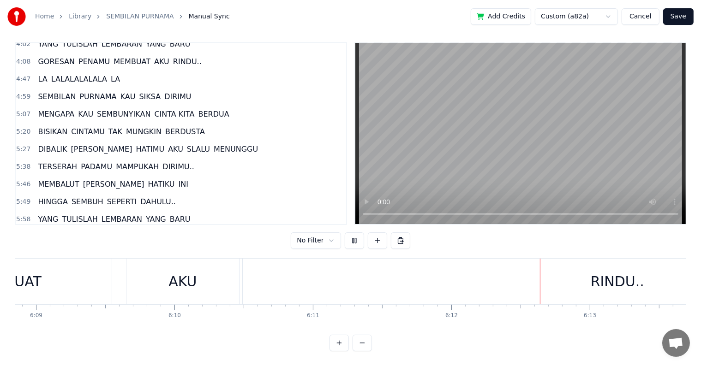
click at [384, 277] on div "RINDU.." at bounding box center [617, 282] width 749 height 46
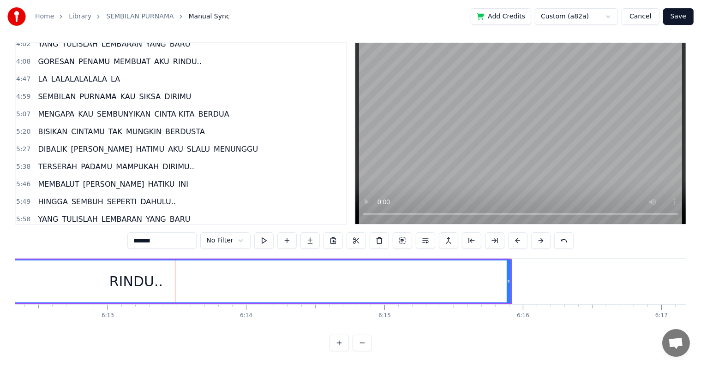
scroll to position [0, 51659]
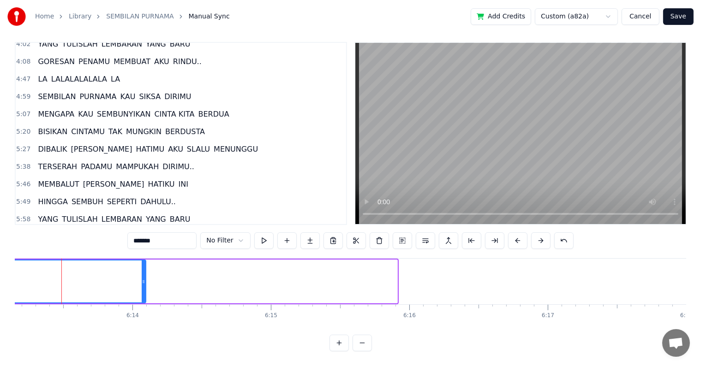
drag, startPoint x: 394, startPoint y: 274, endPoint x: 134, endPoint y: 290, distance: 260.3
click at [142, 290] on div at bounding box center [144, 282] width 4 height 42
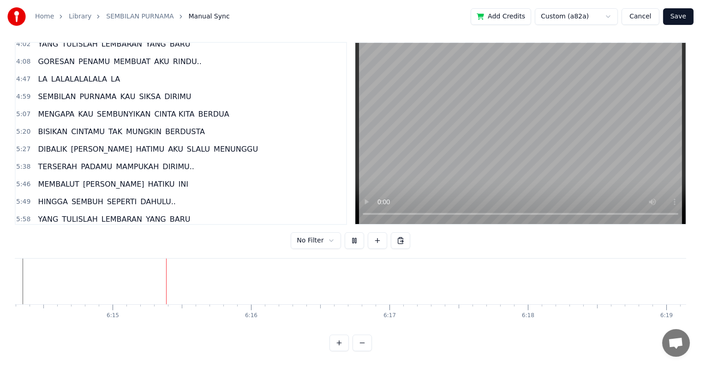
scroll to position [0, 51836]
click at [678, 21] on button "Save" at bounding box center [678, 16] width 30 height 17
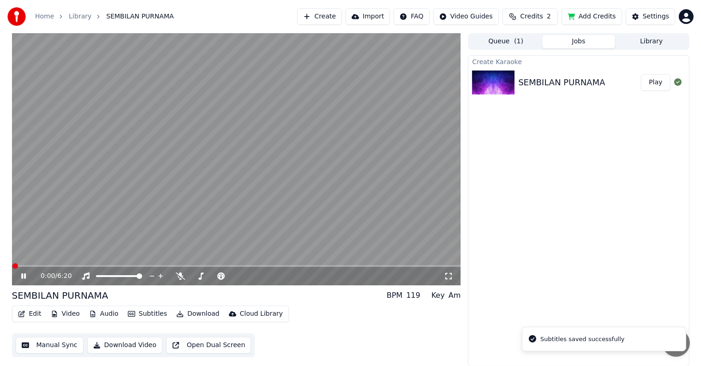
click at [129, 346] on button "Download Video" at bounding box center [124, 345] width 75 height 17
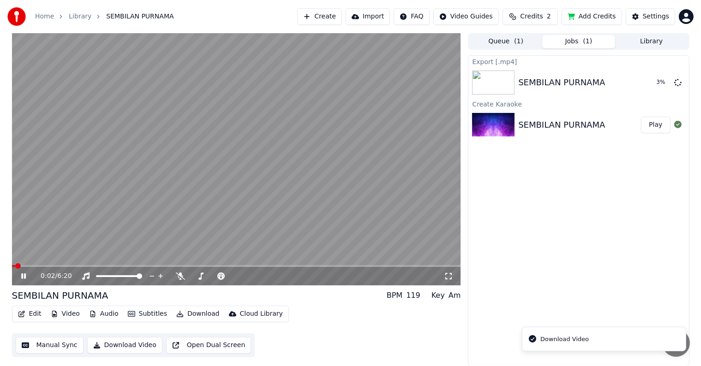
click at [23, 274] on icon at bounding box center [30, 276] width 22 height 7
